Goal: Information Seeking & Learning: Learn about a topic

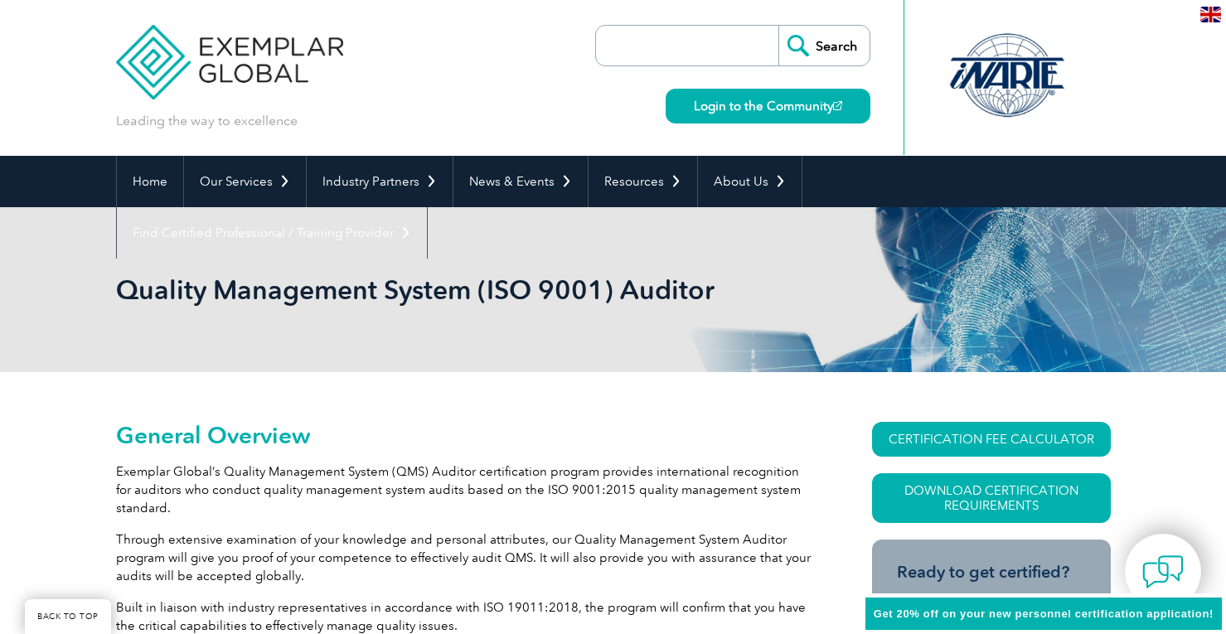
scroll to position [166, 0]
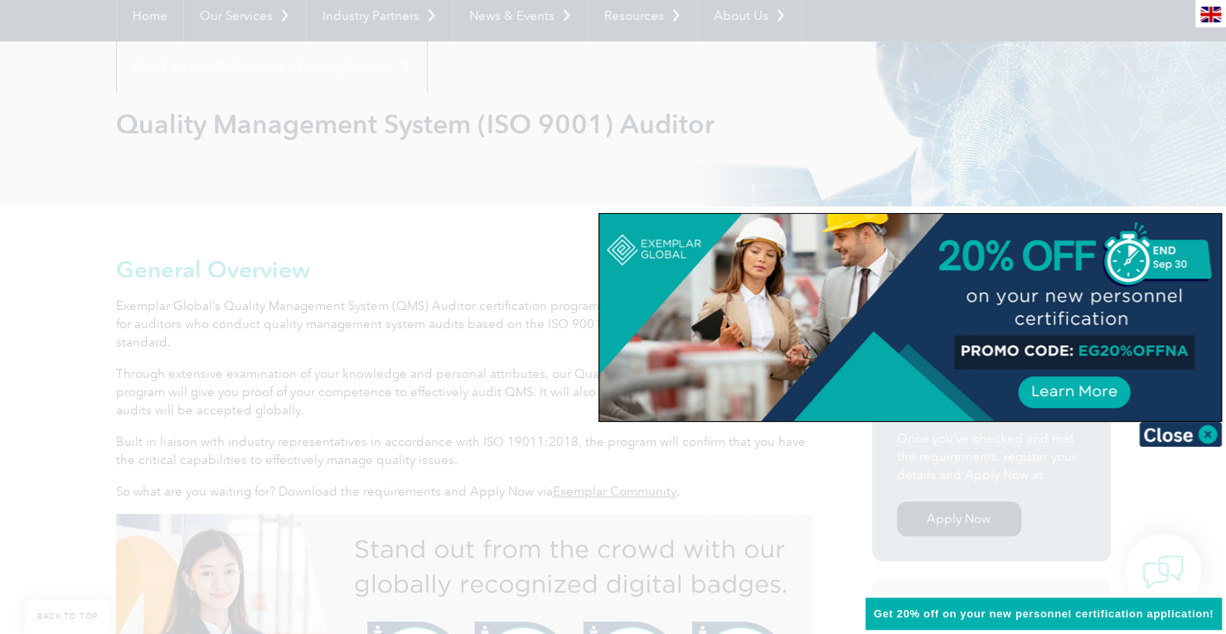
click at [1197, 439] on img at bounding box center [1180, 434] width 83 height 25
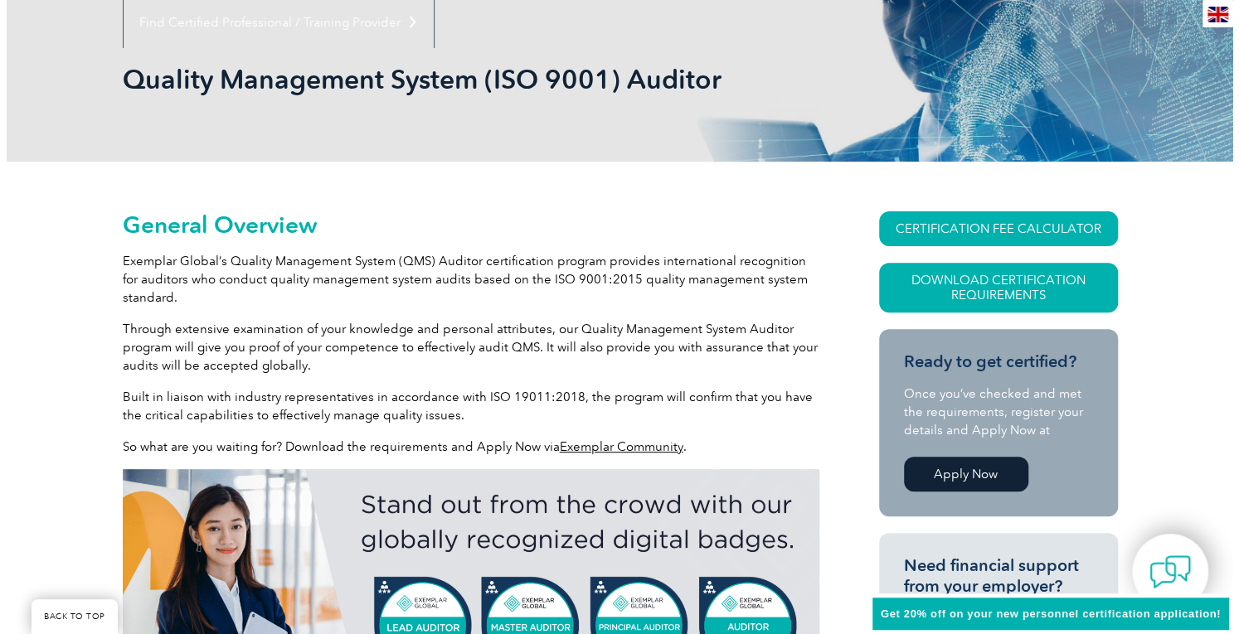
scroll to position [332, 0]
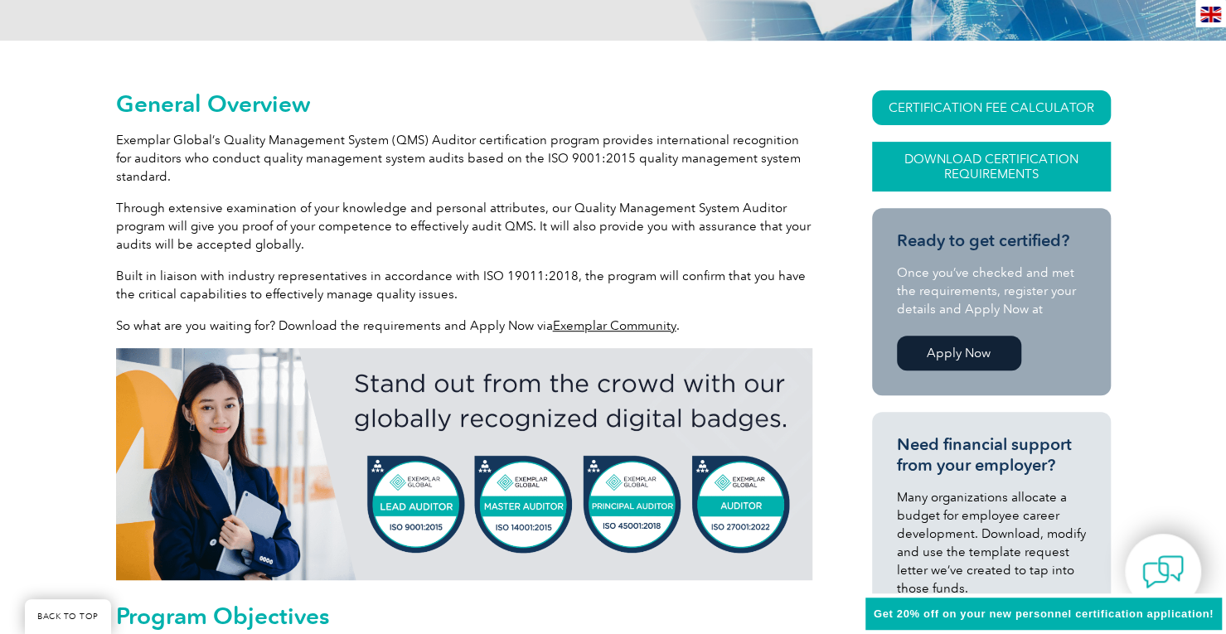
click at [992, 167] on link "Download Certification Requirements" at bounding box center [991, 167] width 239 height 50
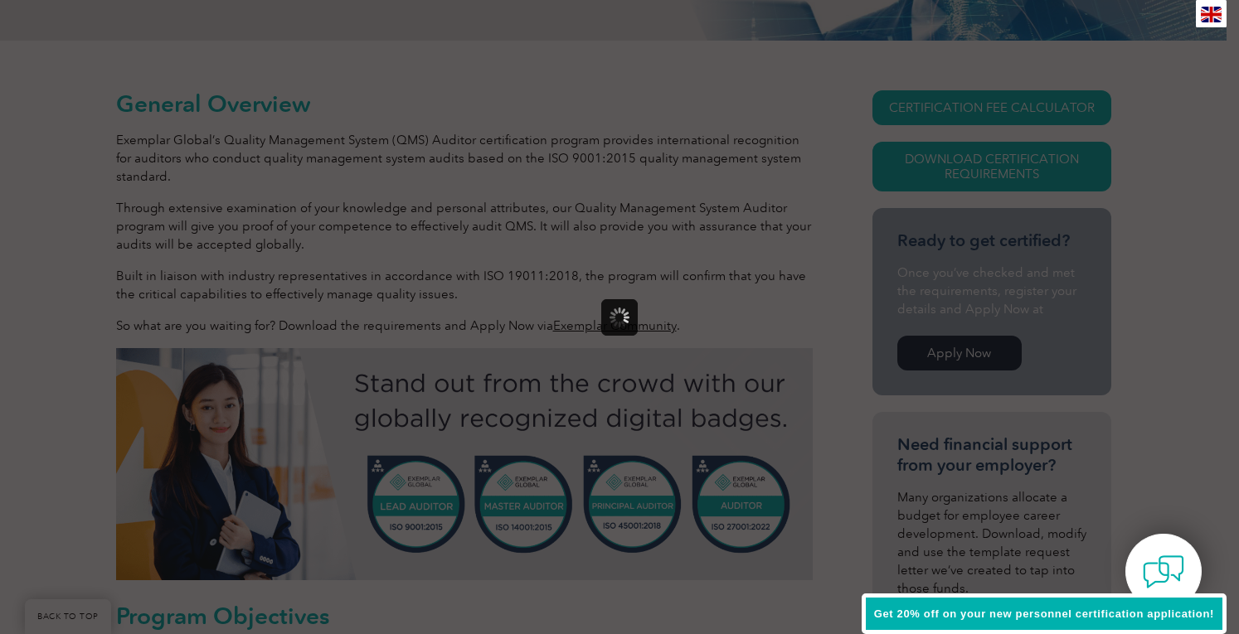
scroll to position [0, 0]
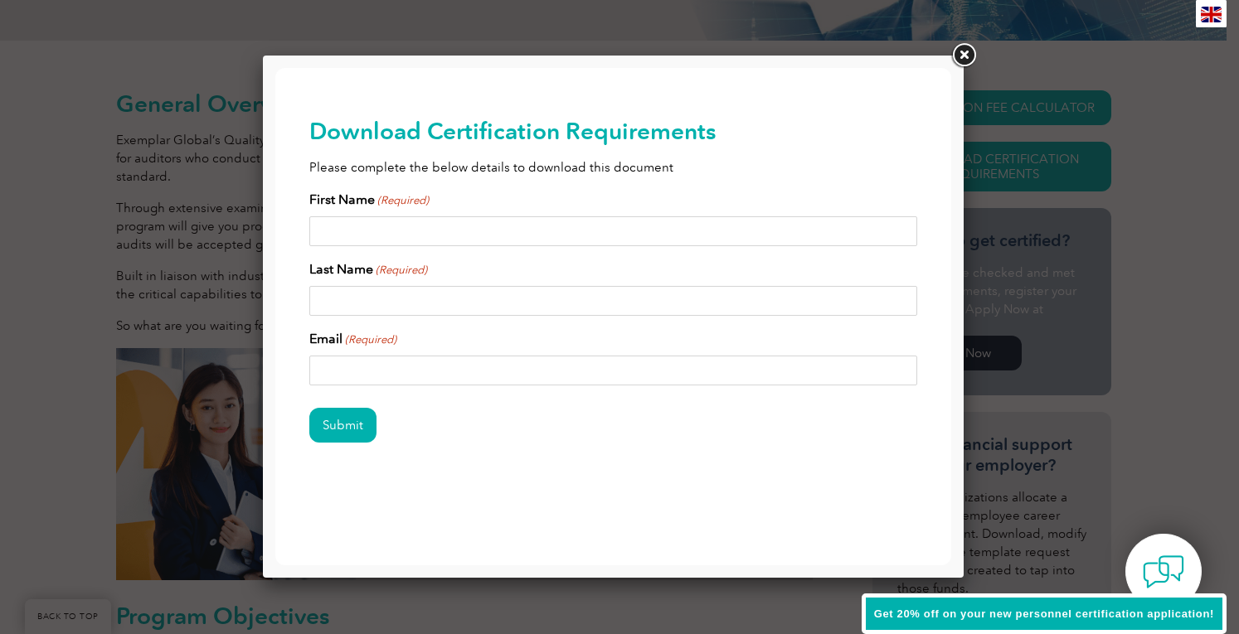
click at [418, 228] on input "First Name (Required)" at bounding box center [613, 231] width 609 height 30
type input "Christopher"
type input "Cook"
type input "ccook1065@gmail.com"
click at [357, 420] on input "Submit" at bounding box center [342, 425] width 67 height 35
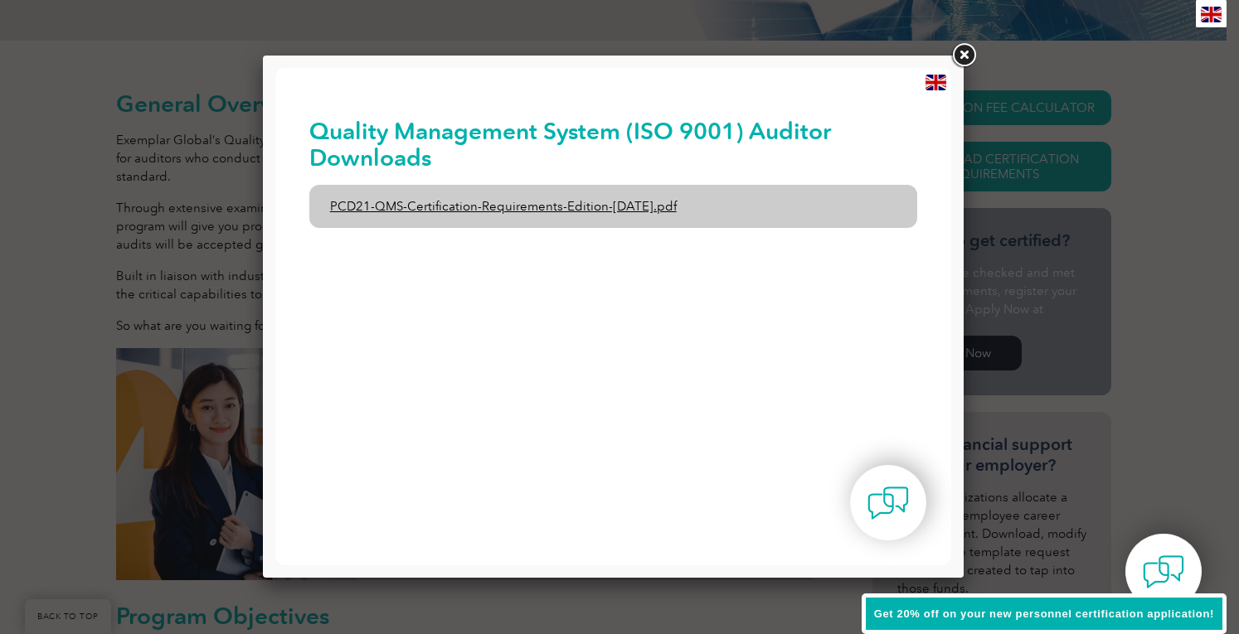
click at [640, 206] on link "PCD21-QMS-Certification-Requirements-Edition-2-April-2022.pdf" at bounding box center [613, 206] width 609 height 43
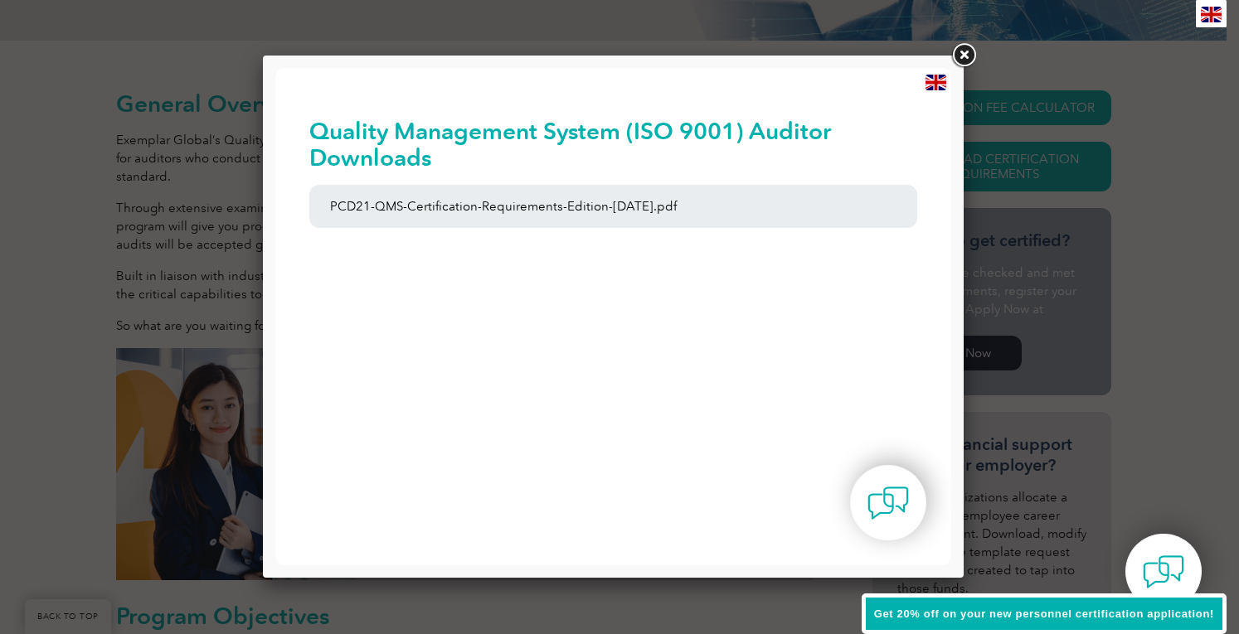
click at [959, 54] on link at bounding box center [963, 56] width 30 height 30
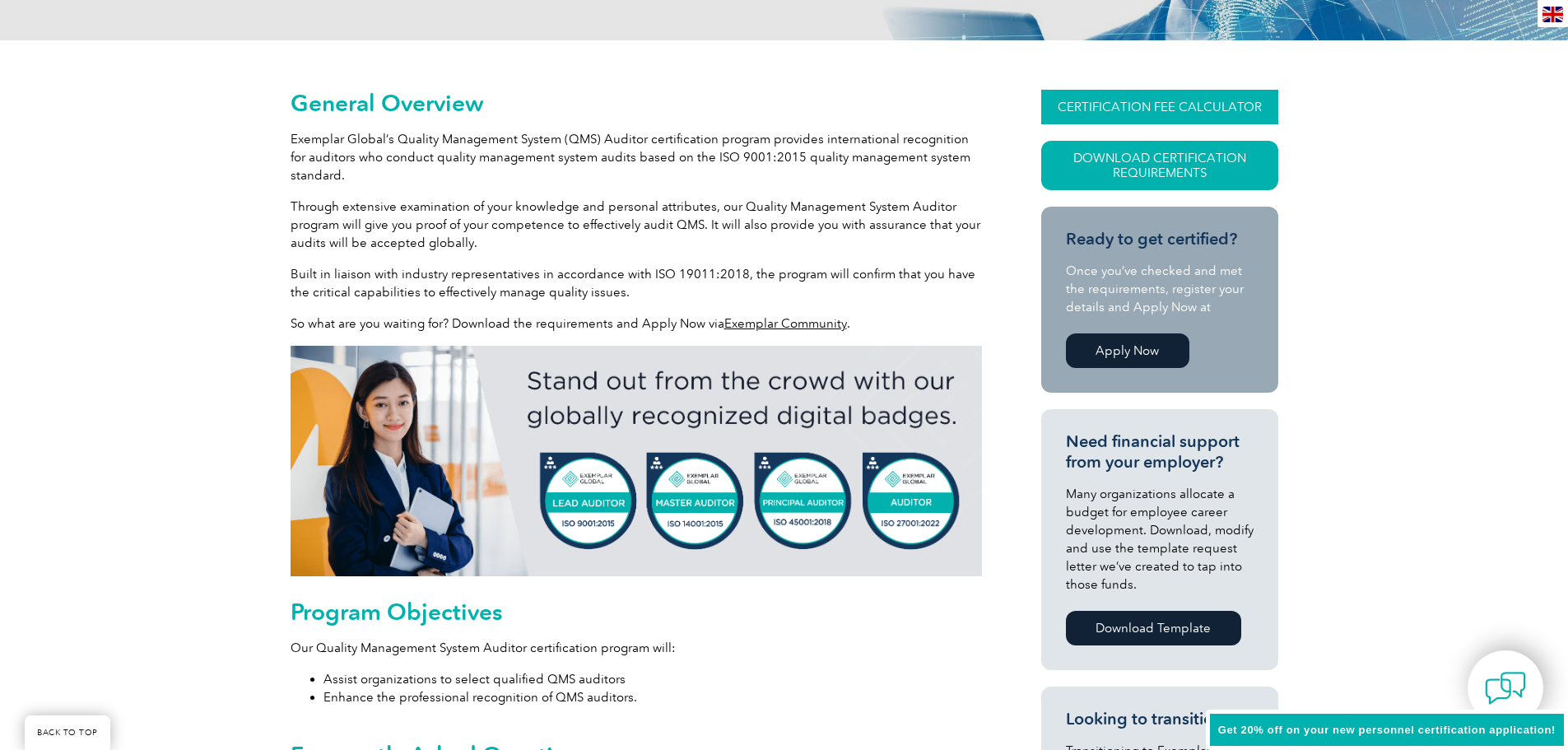
click at [1183, 107] on link "CERTIFICATION FEE CALCULATOR" at bounding box center [1160, 106] width 237 height 35
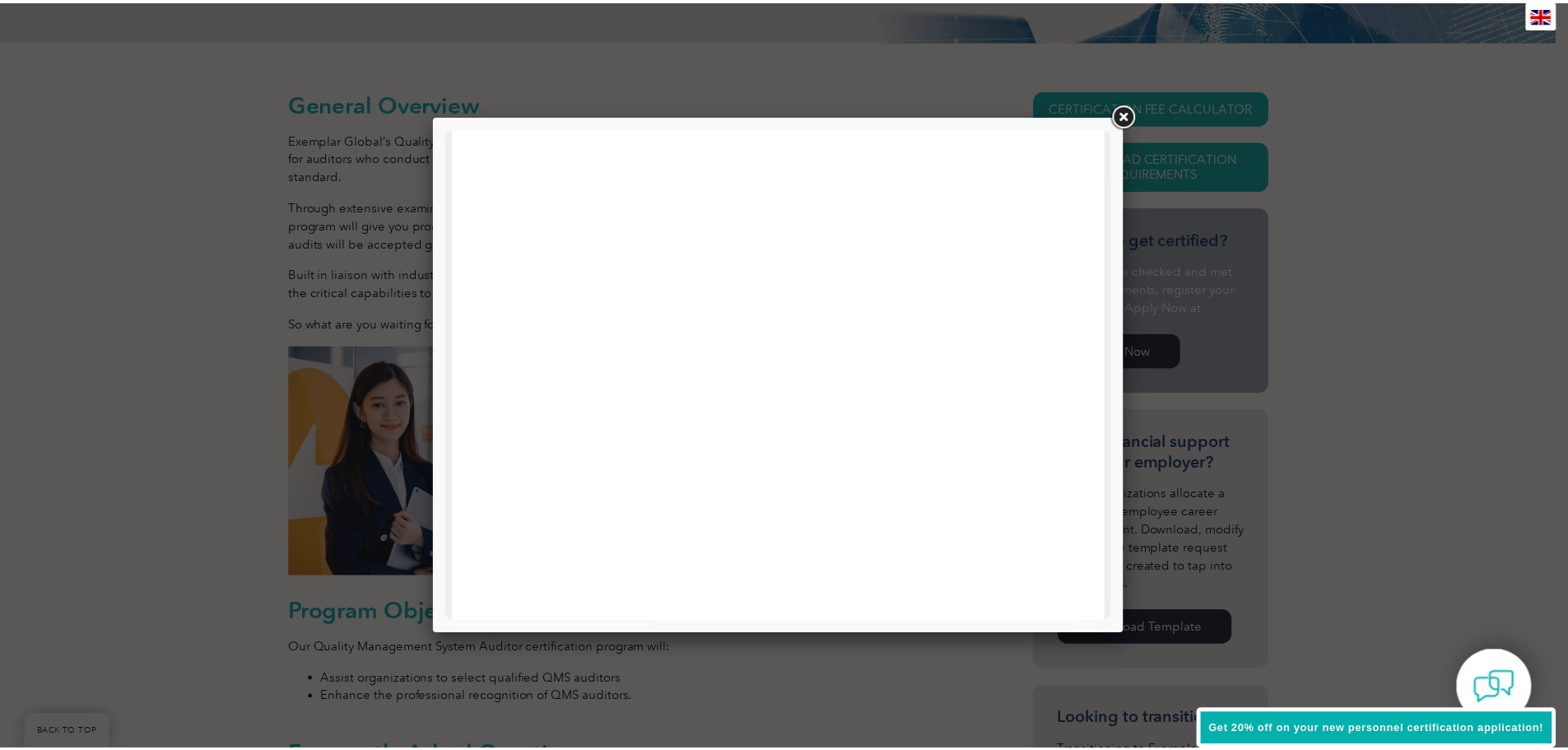
scroll to position [374, 0]
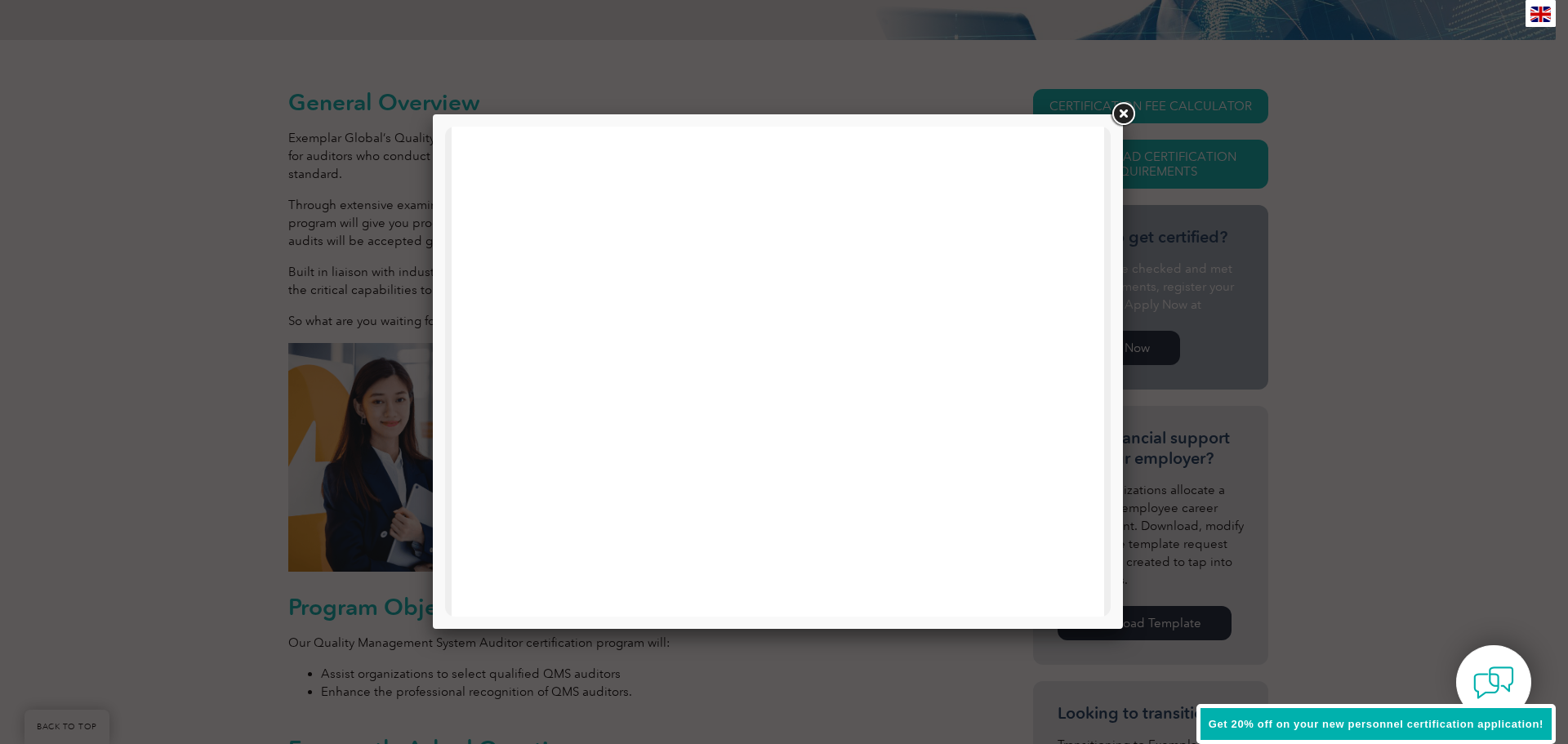
click at [1120, 118] on link at bounding box center [1123, 114] width 30 height 30
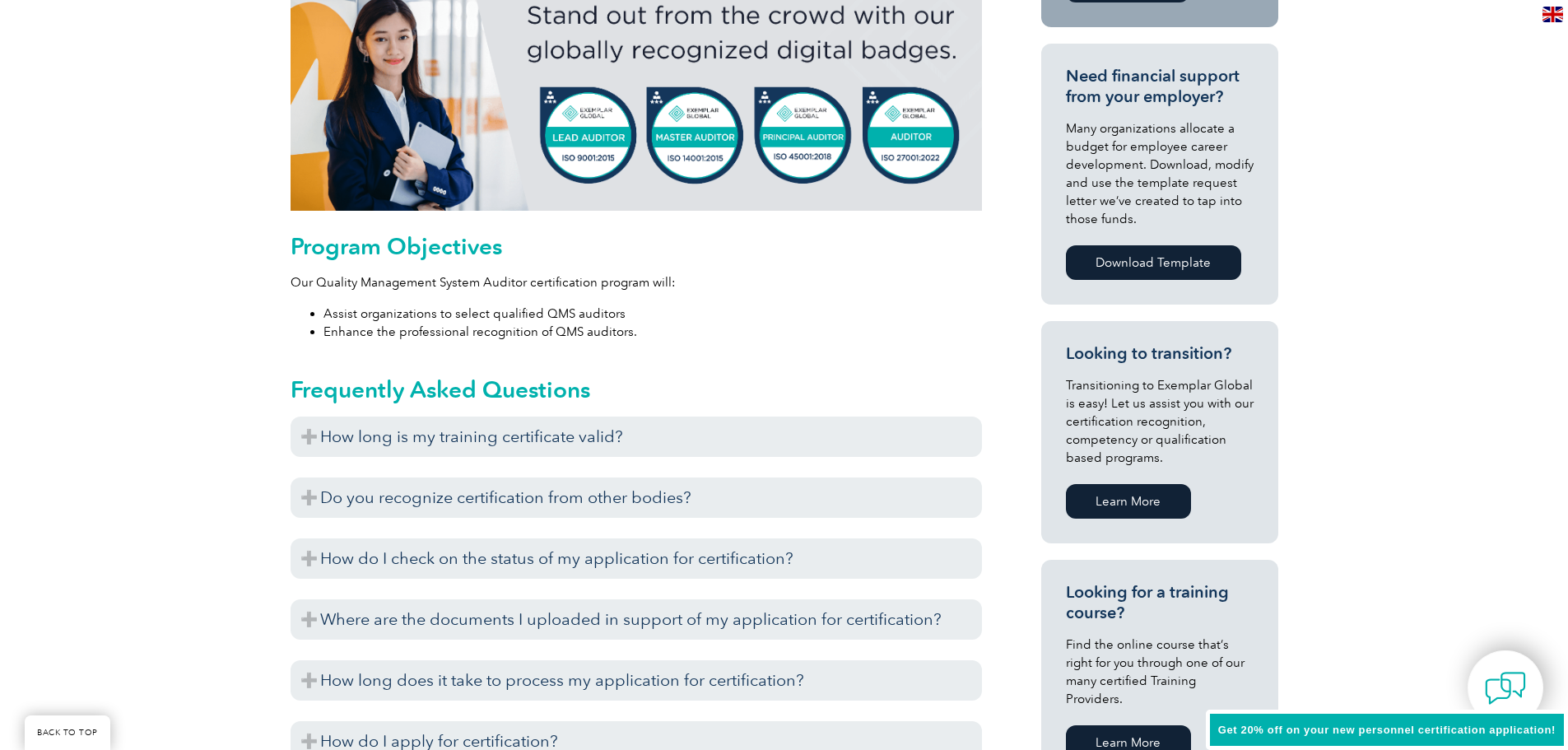
scroll to position [741, 0]
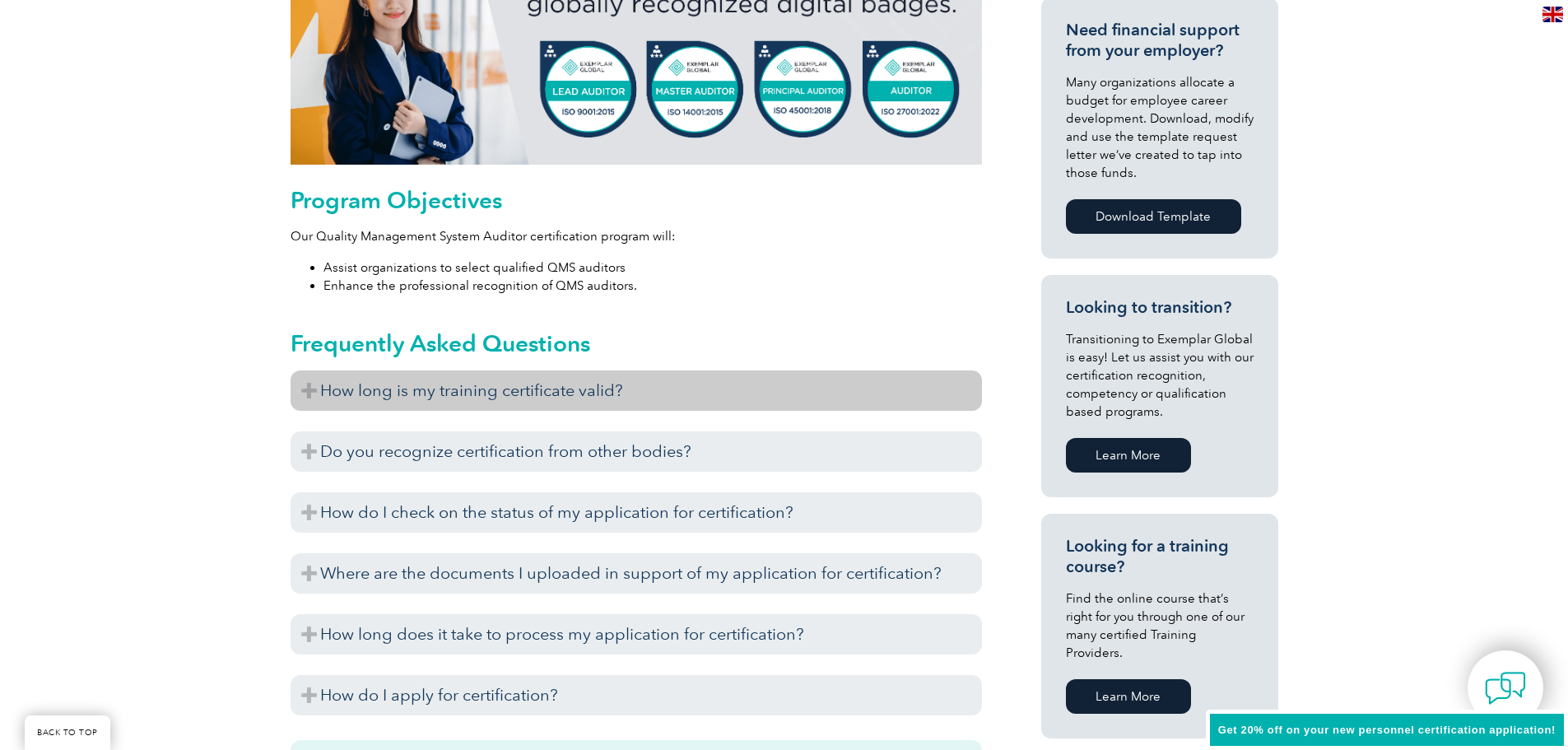
click at [464, 397] on h3 "How long is my training certificate valid?" at bounding box center [637, 390] width 691 height 41
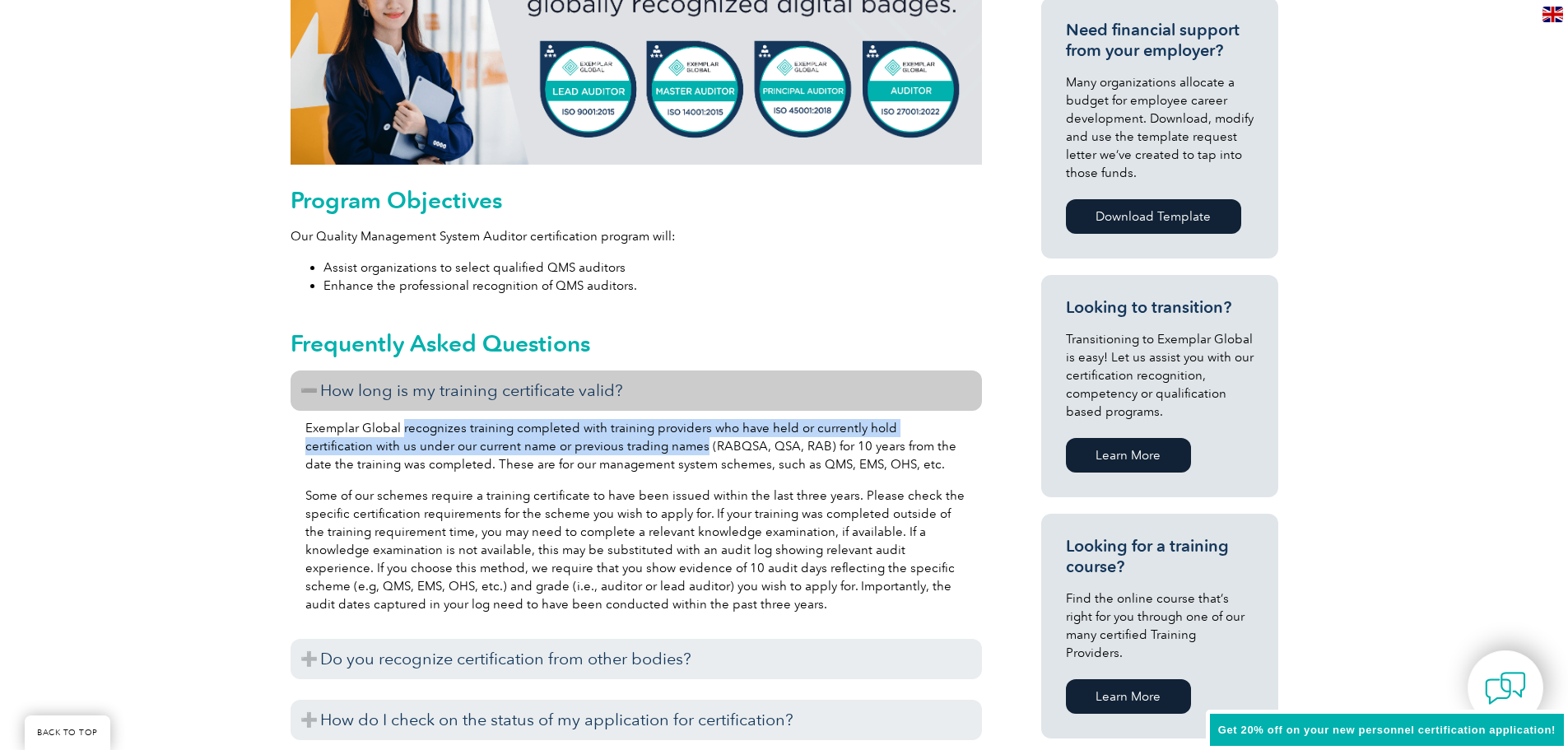
drag, startPoint x: 402, startPoint y: 427, endPoint x: 633, endPoint y: 451, distance: 232.2
click at [633, 451] on p "Exemplar Global recognizes training completed with training providers who have …" at bounding box center [637, 446] width 662 height 55
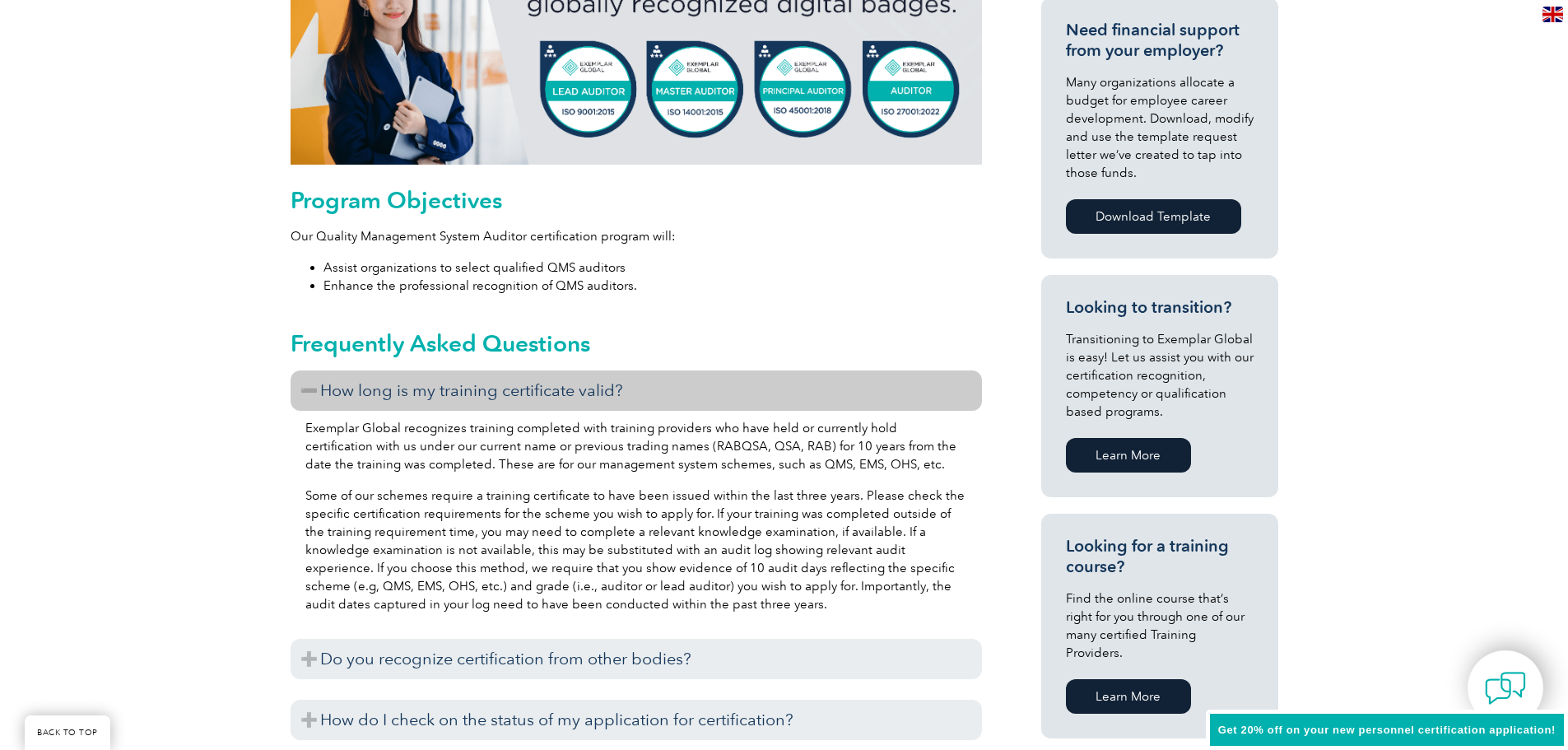
click at [643, 456] on p "Exemplar Global recognizes training completed with training providers who have …" at bounding box center [637, 446] width 662 height 55
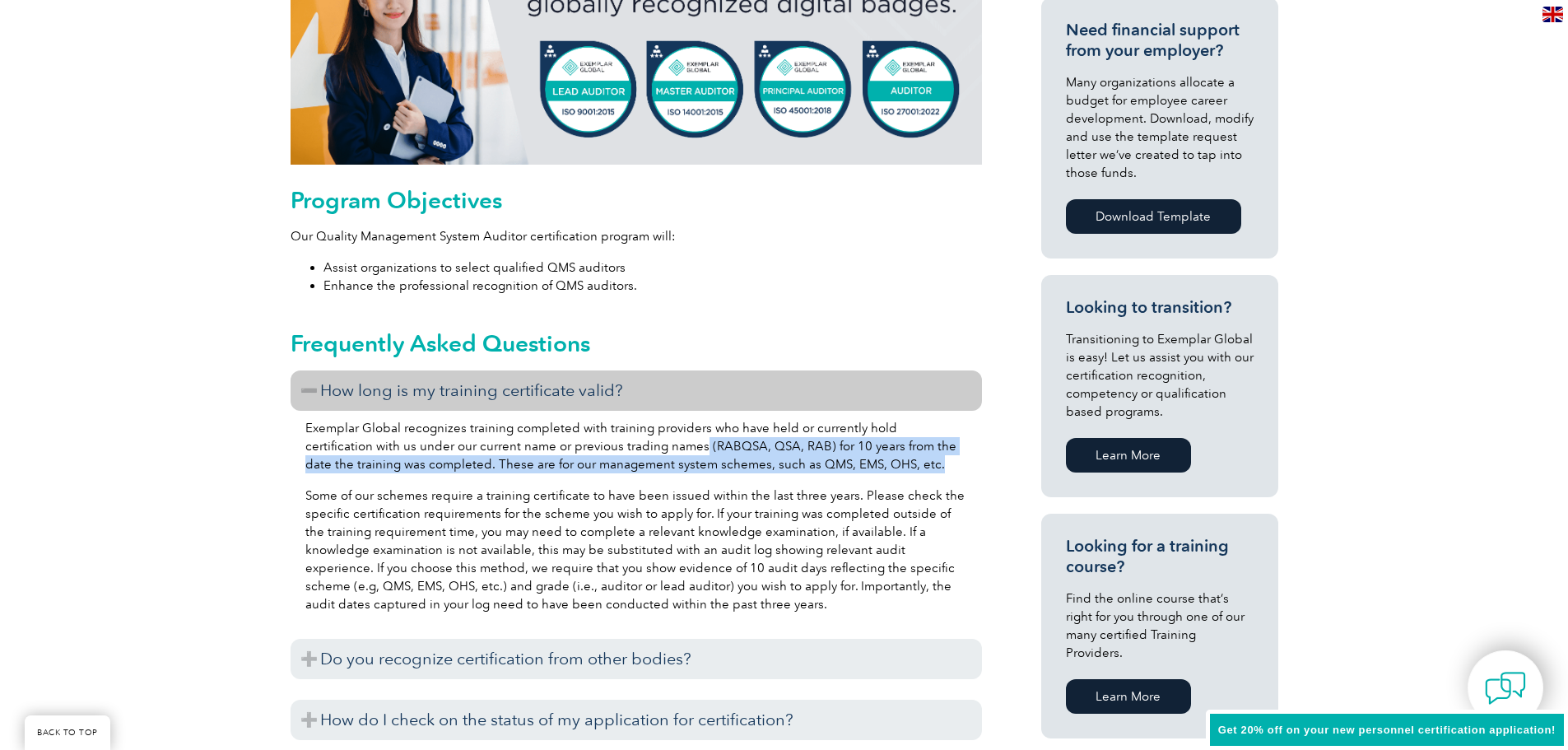
drag, startPoint x: 630, startPoint y: 447, endPoint x: 888, endPoint y: 461, distance: 258.4
click at [888, 461] on p "Exemplar Global recognizes training completed with training providers who have …" at bounding box center [637, 446] width 662 height 55
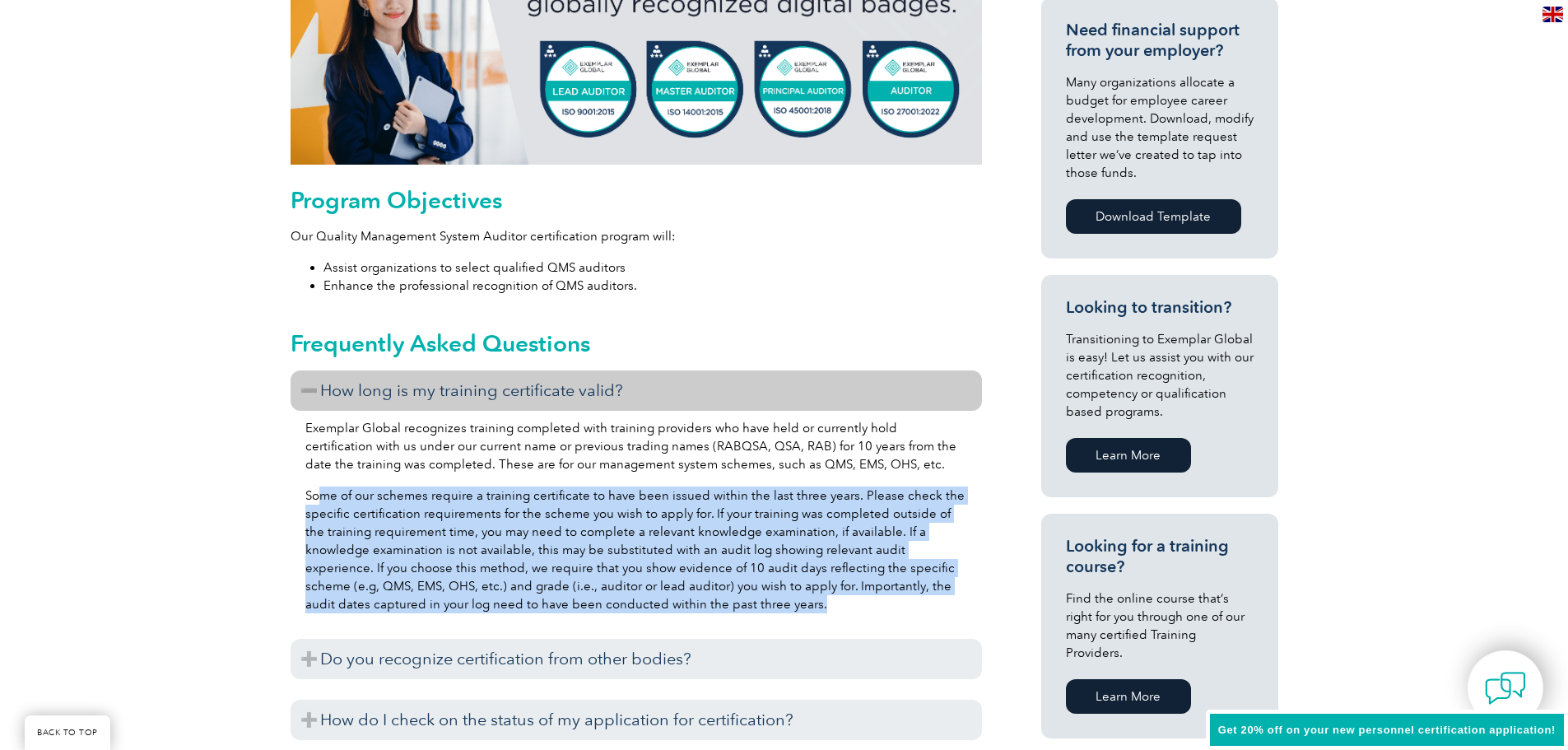
drag, startPoint x: 318, startPoint y: 494, endPoint x: 683, endPoint y: 613, distance: 383.9
click at [683, 613] on p "Some of our schemes require a training certificate to have been issued within t…" at bounding box center [637, 550] width 662 height 127
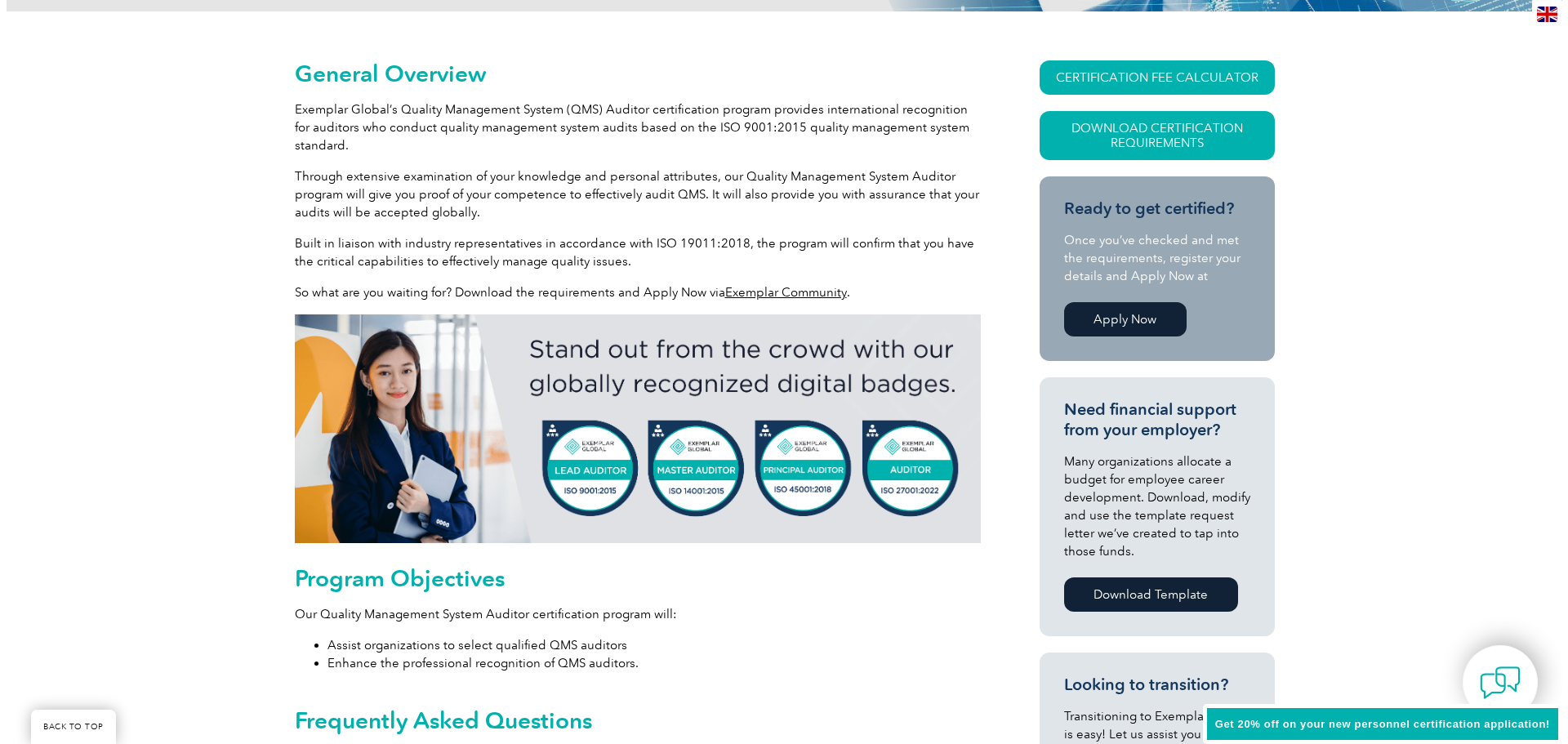
scroll to position [327, 0]
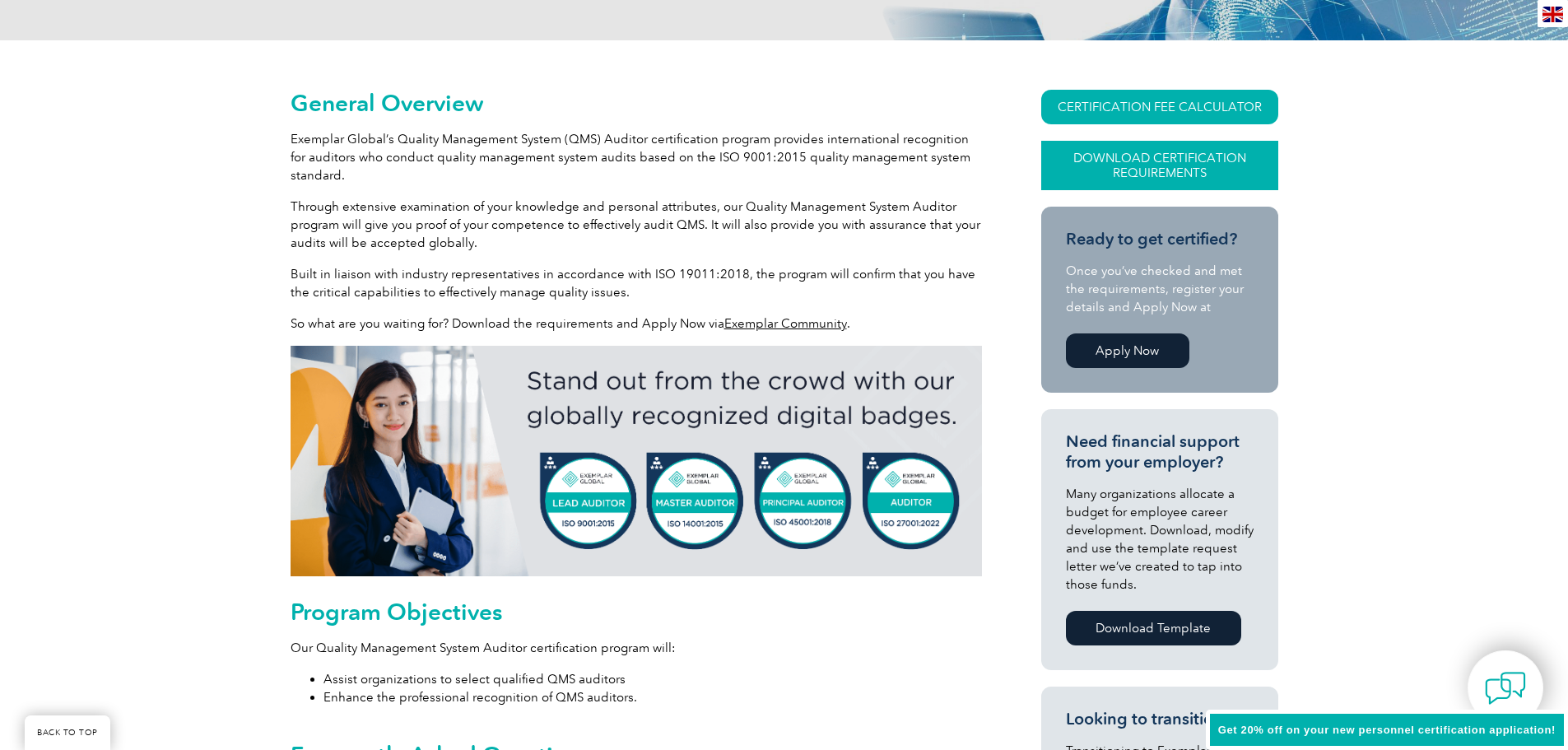
click at [1163, 164] on link "Download Certification Requirements" at bounding box center [1160, 166] width 237 height 50
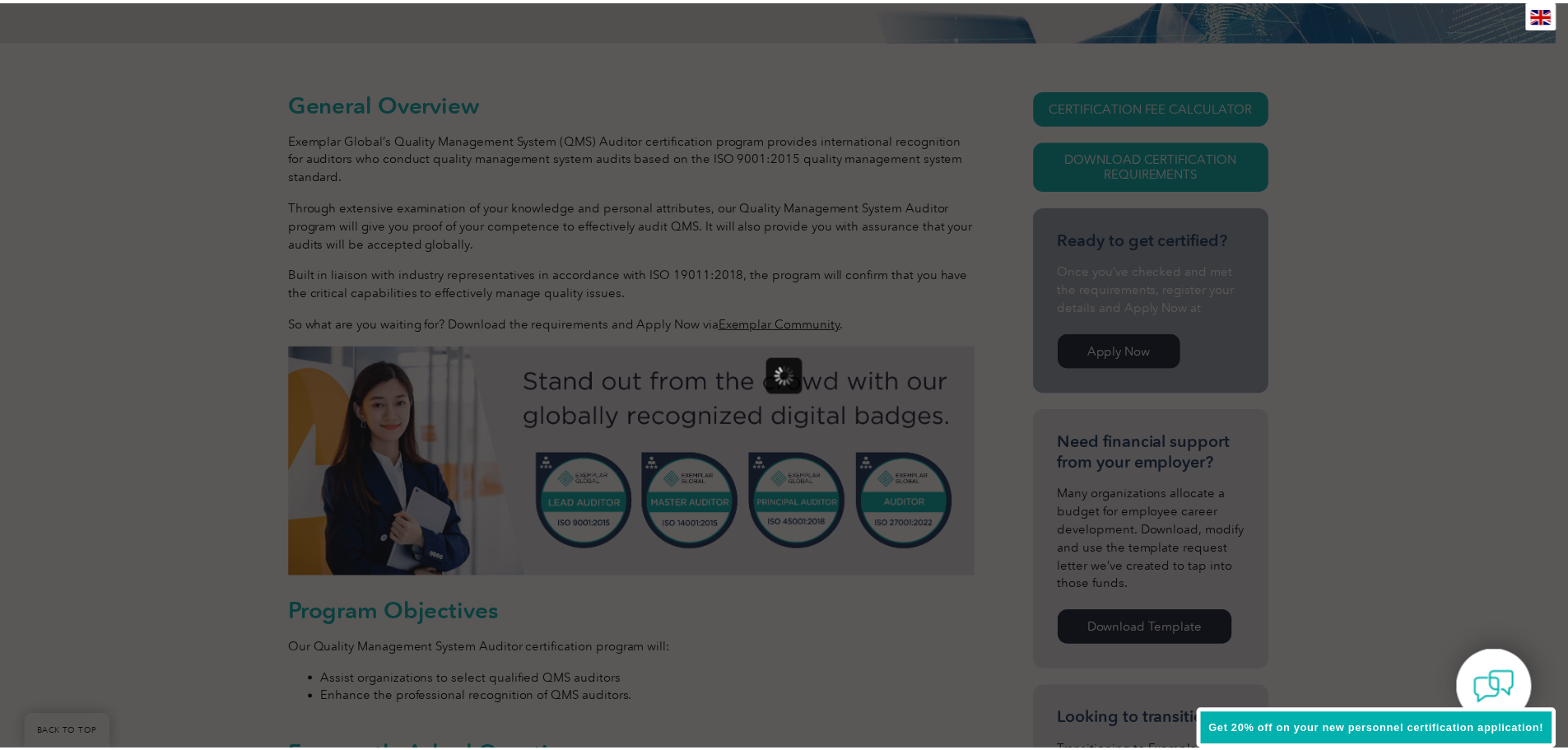
scroll to position [0, 0]
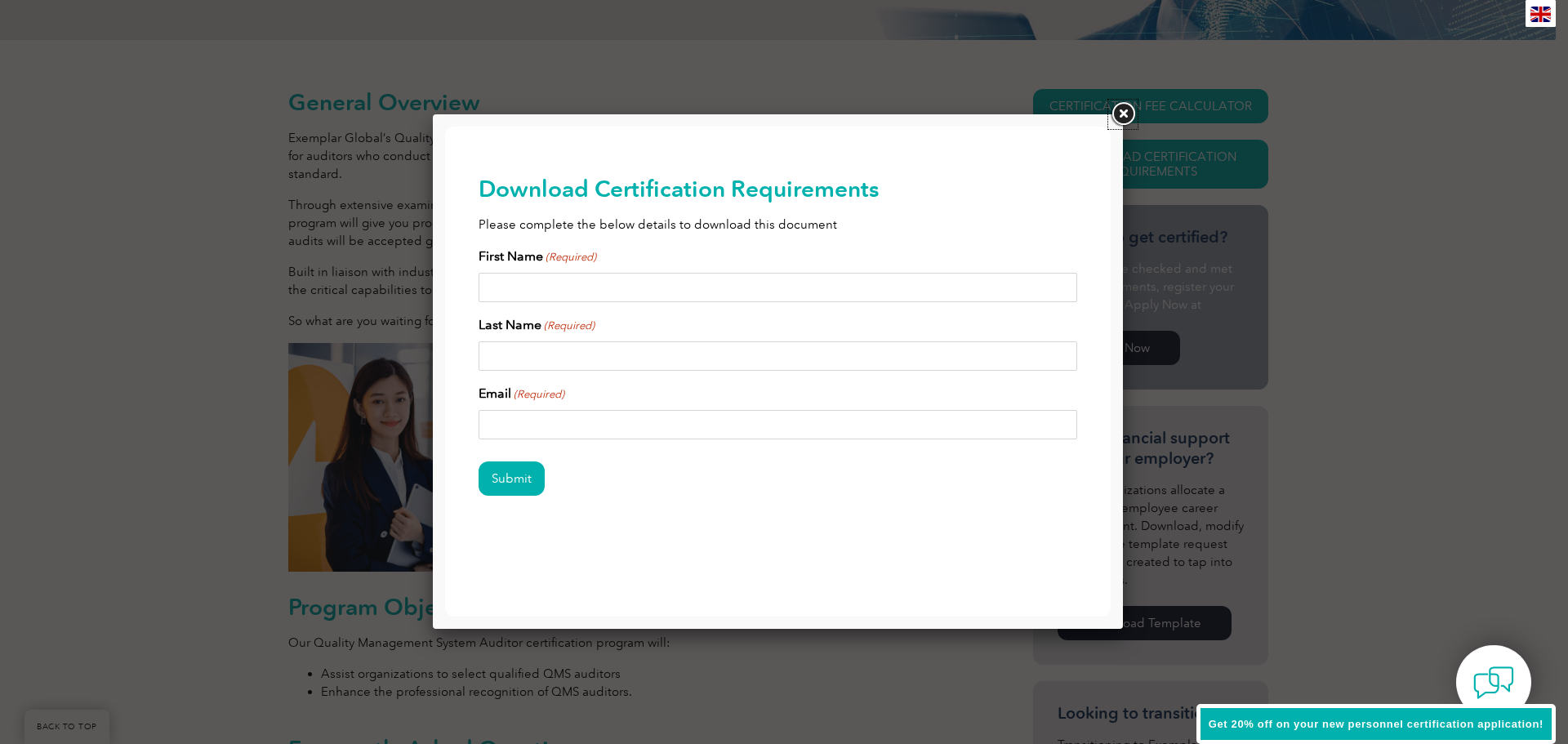
drag, startPoint x: 1125, startPoint y: 114, endPoint x: 1099, endPoint y: 101, distance: 29.1
click at [1125, 114] on link at bounding box center [1123, 114] width 30 height 30
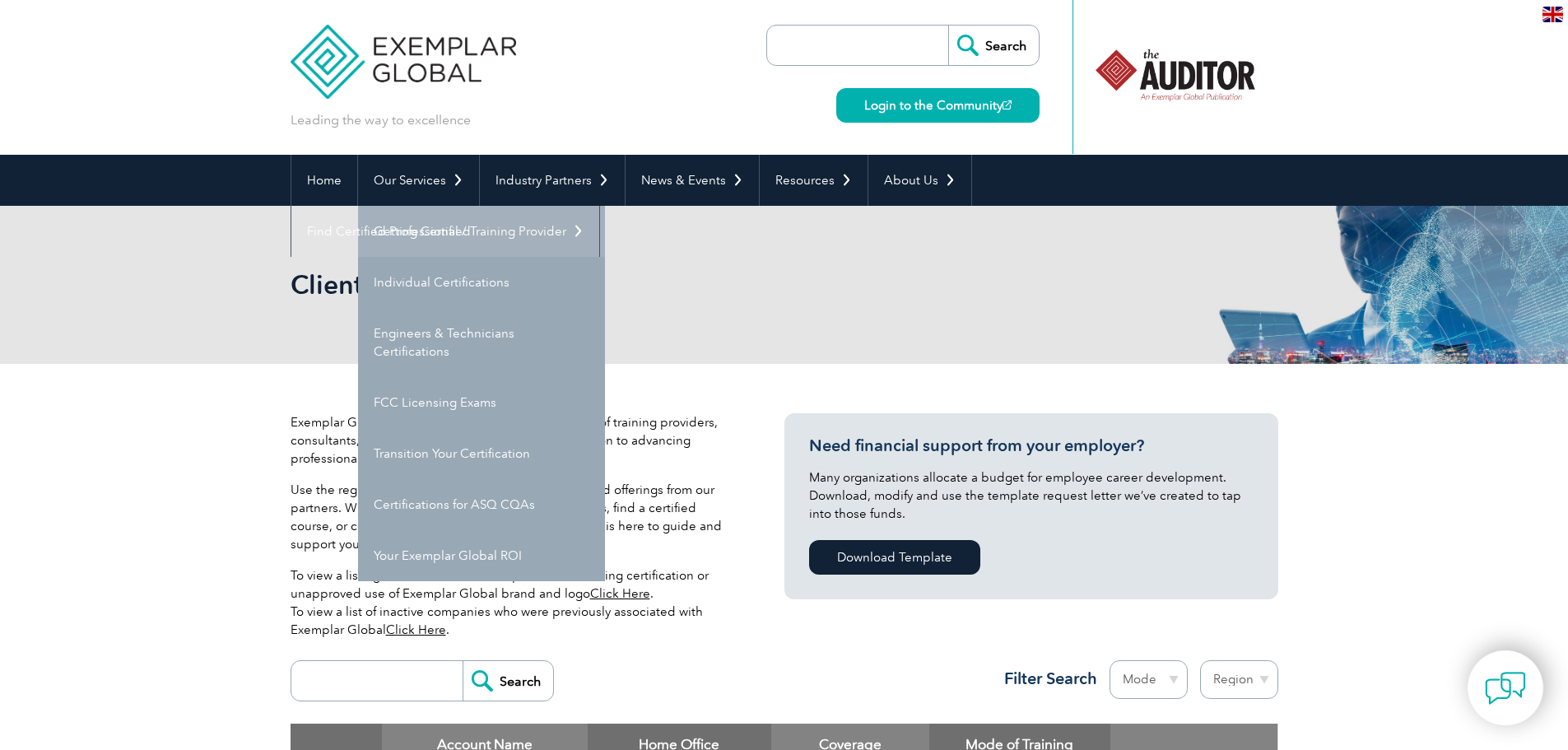
click at [429, 232] on link "Getting Certified" at bounding box center [482, 230] width 247 height 51
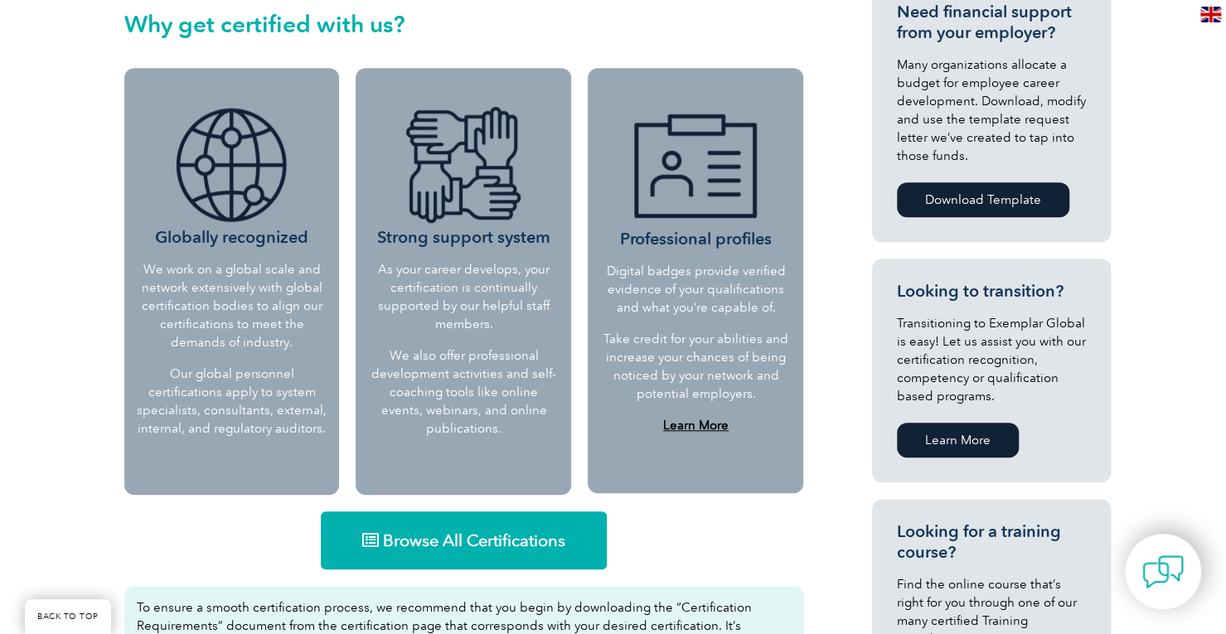
scroll to position [645, 0]
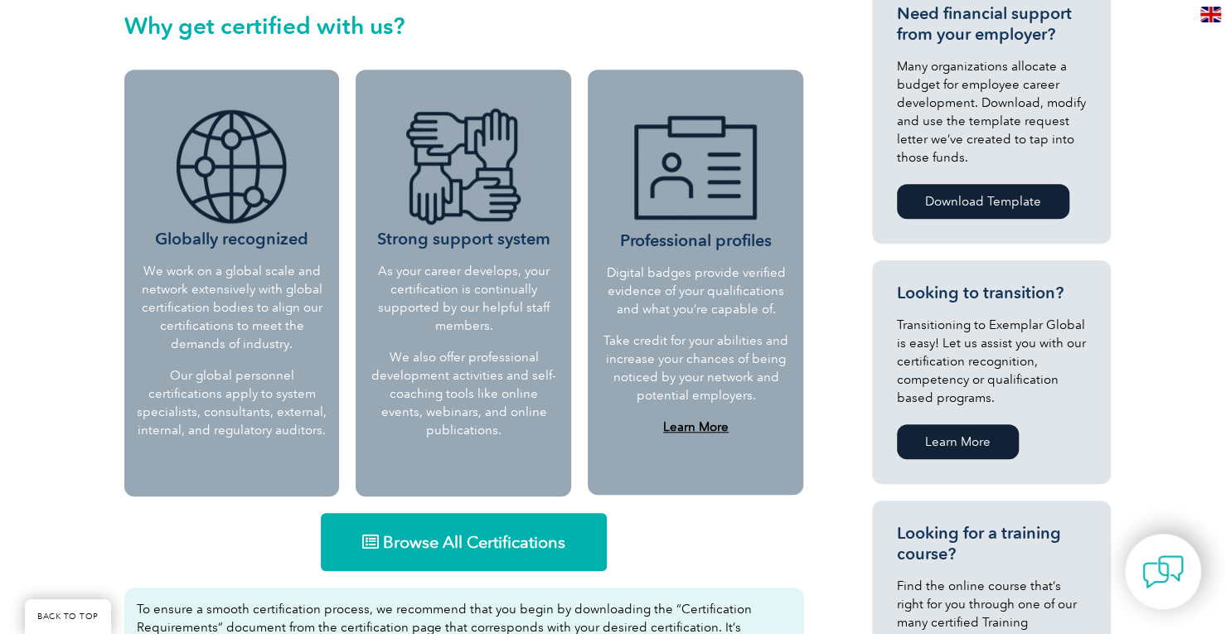
click at [444, 531] on link "Browse All Certifications" at bounding box center [464, 542] width 286 height 58
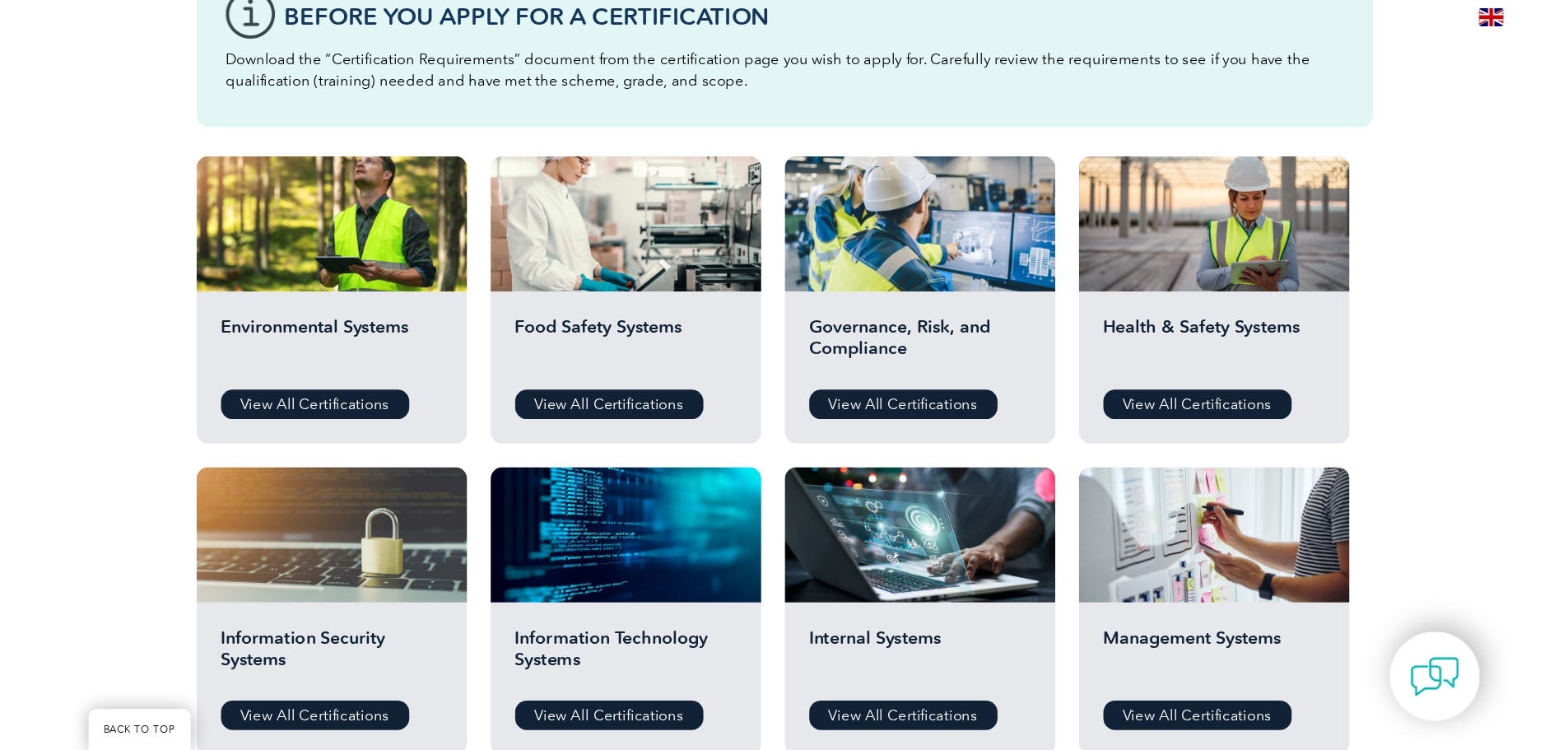
scroll to position [494, 0]
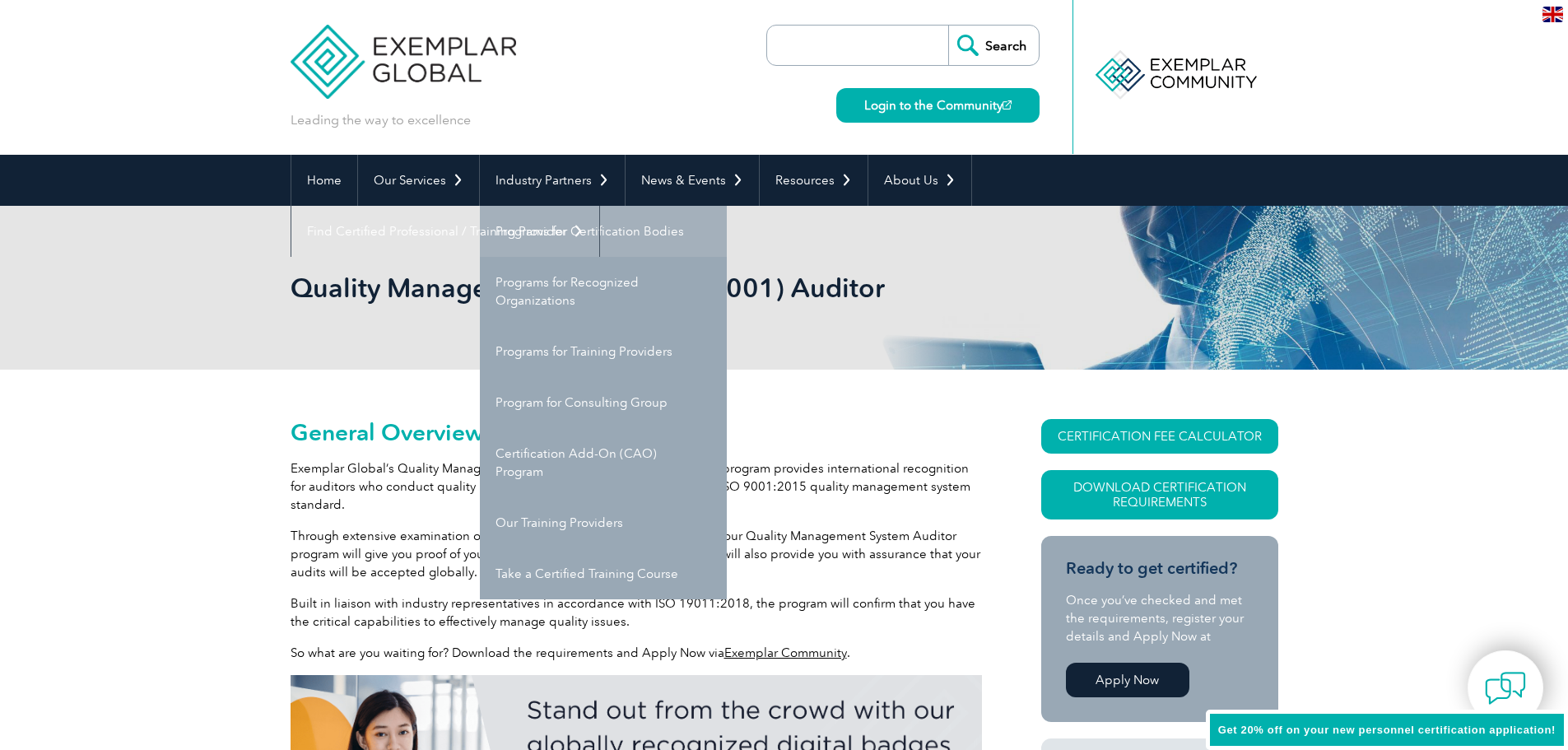
click at [585, 220] on link "Programs for Certification Bodies" at bounding box center [603, 230] width 247 height 51
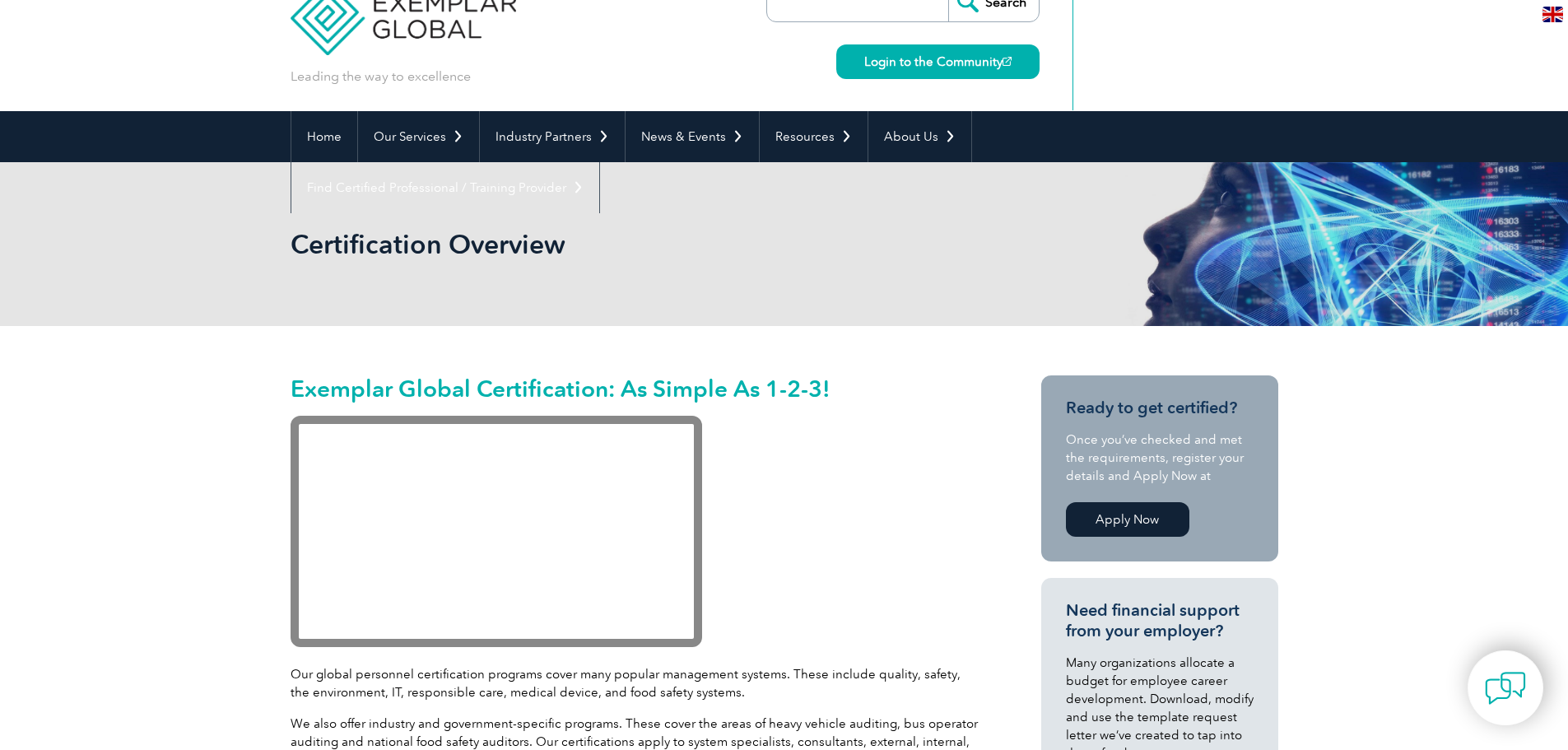
scroll to position [44, 0]
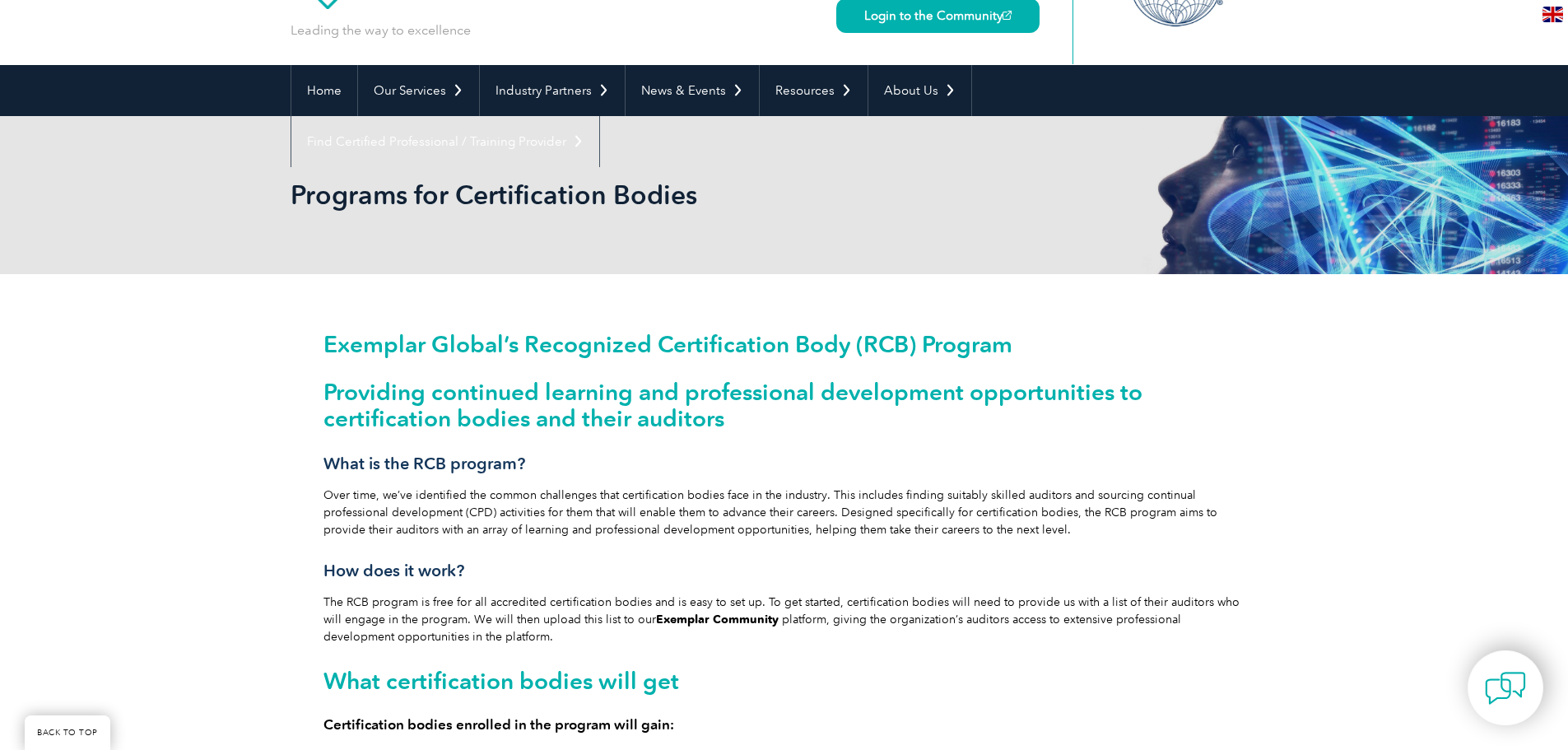
scroll to position [82, 0]
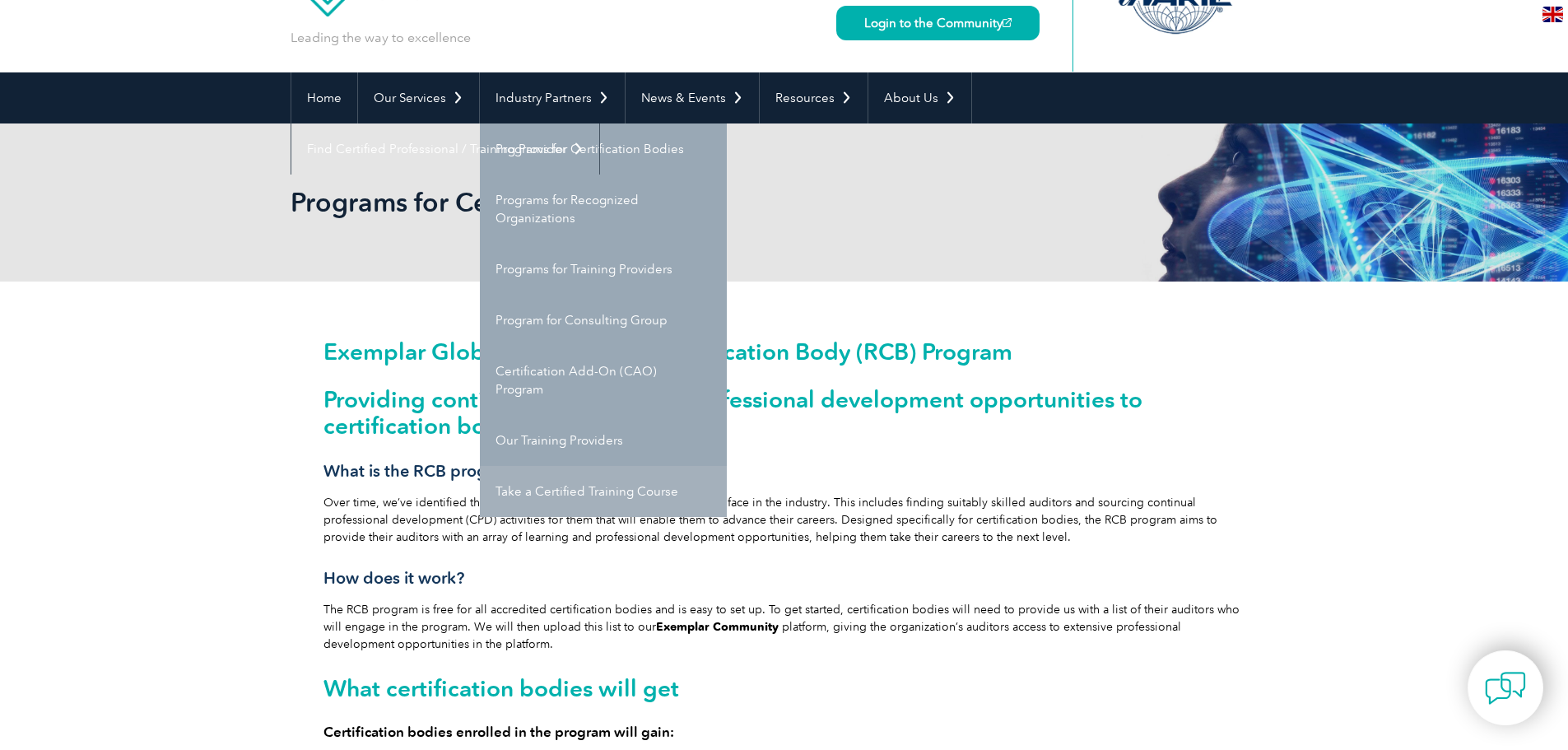
click at [555, 495] on link "Take a Certified Training Course" at bounding box center [603, 491] width 247 height 51
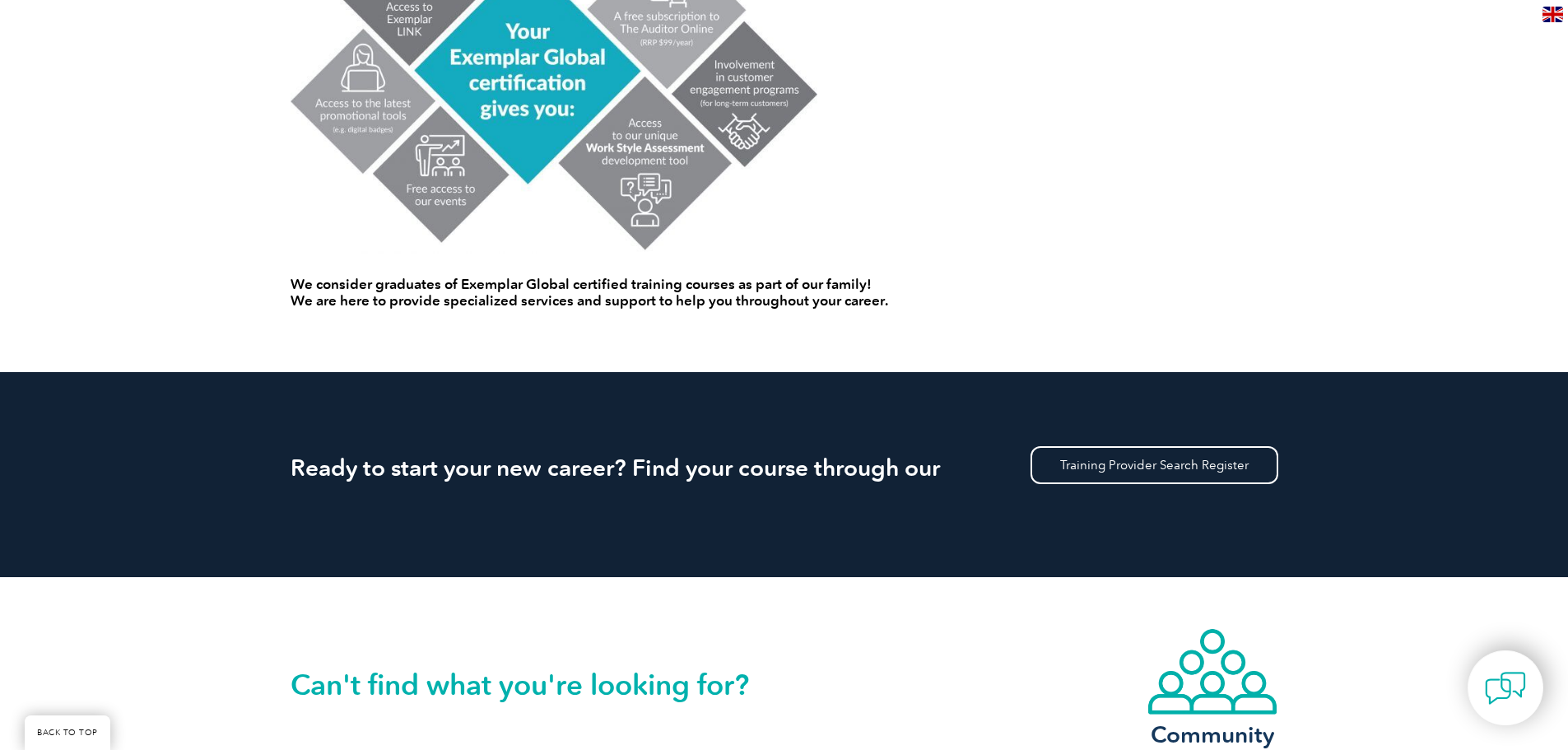
scroll to position [1405, 0]
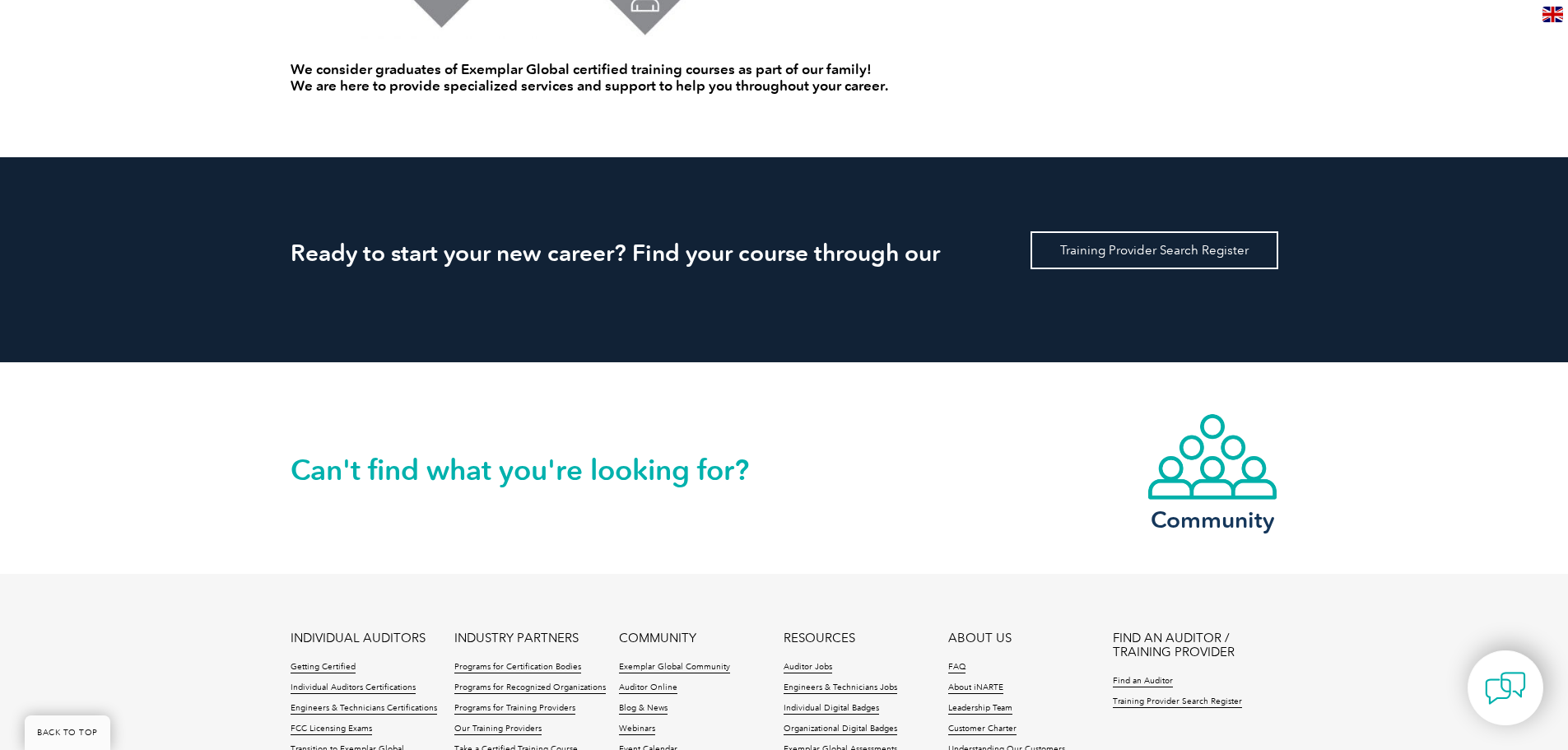
click at [1136, 255] on link "Training Provider Search Register" at bounding box center [1155, 250] width 248 height 38
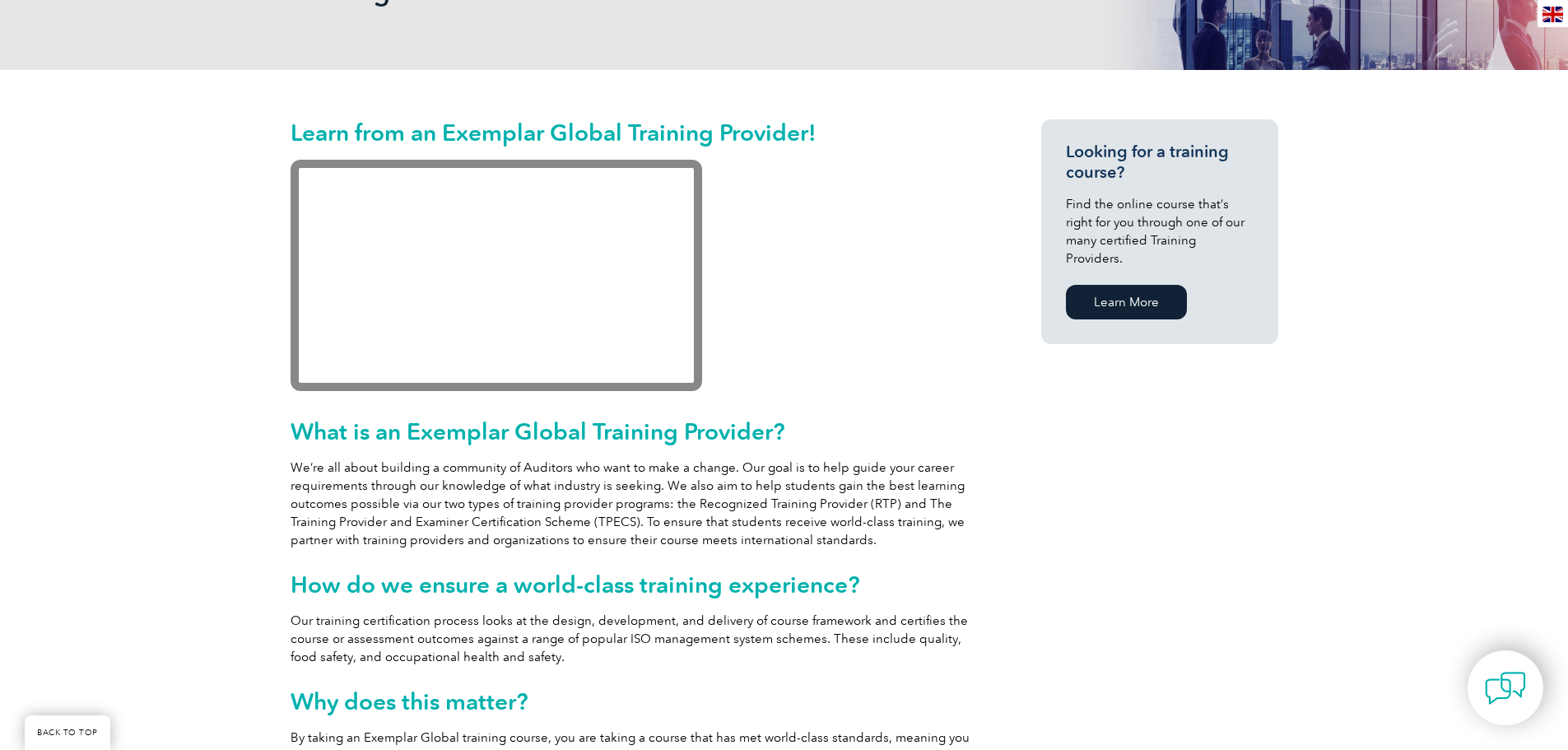
scroll to position [277, 0]
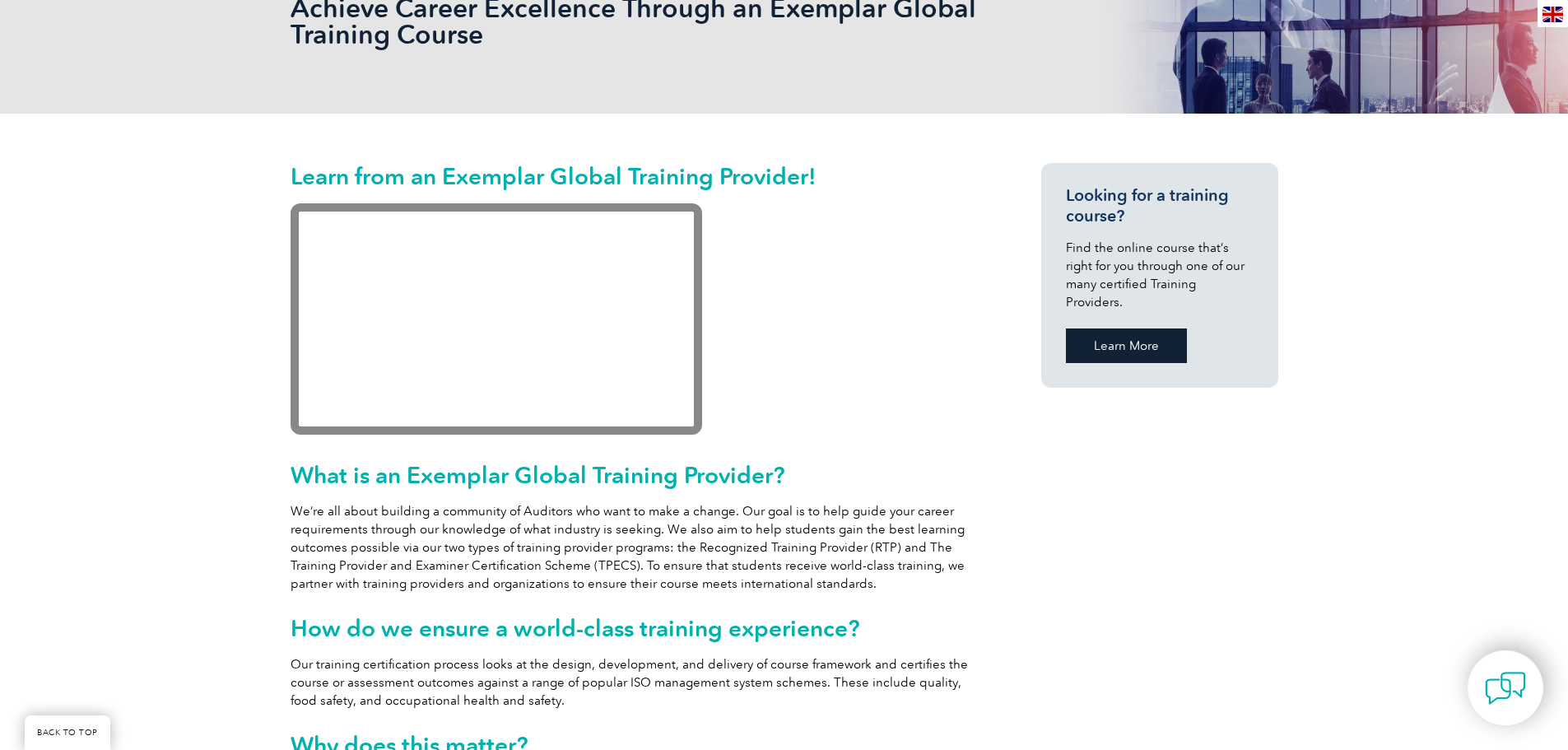
click at [1099, 333] on link "Learn More" at bounding box center [1127, 346] width 121 height 35
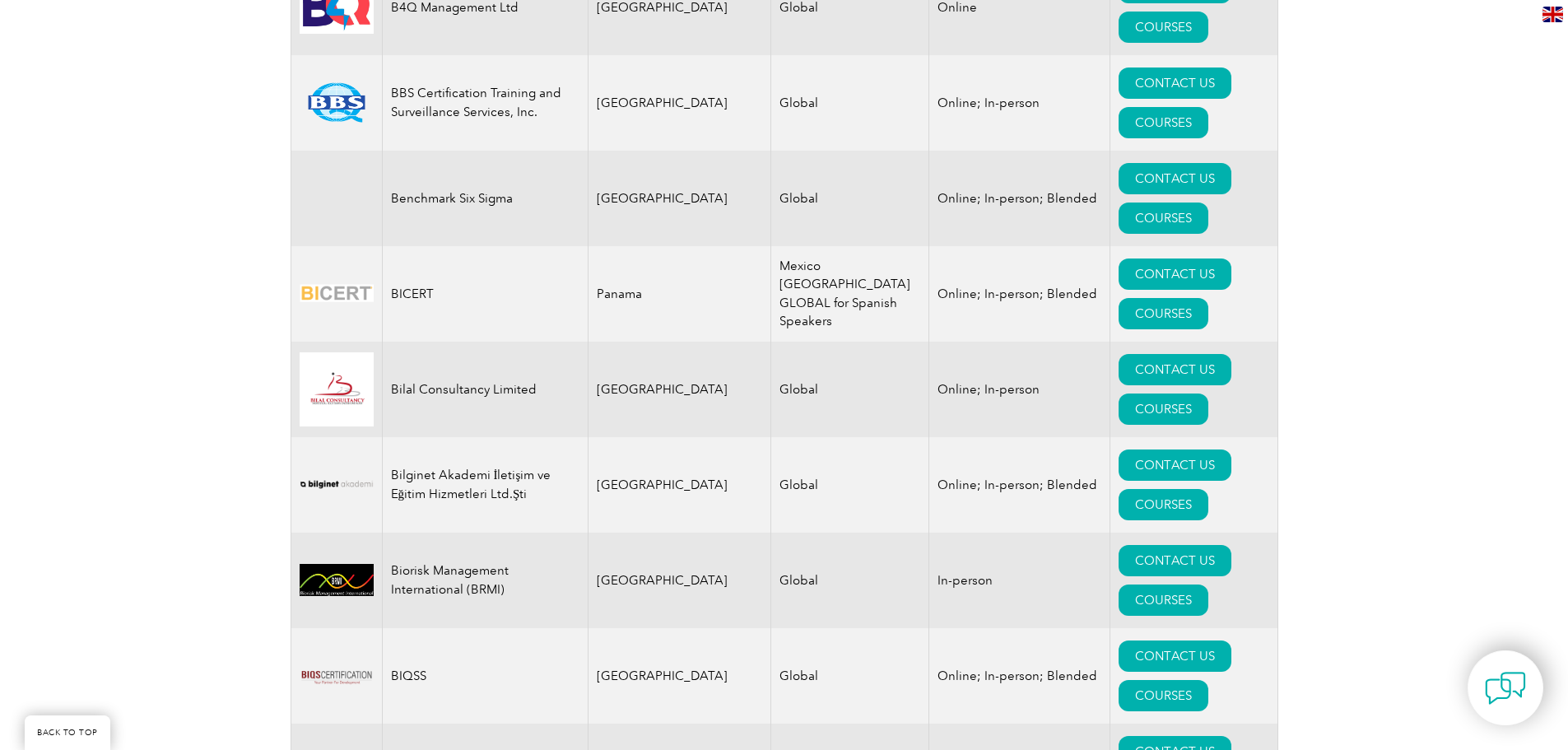
scroll to position [3048, 0]
